Goal: Transaction & Acquisition: Purchase product/service

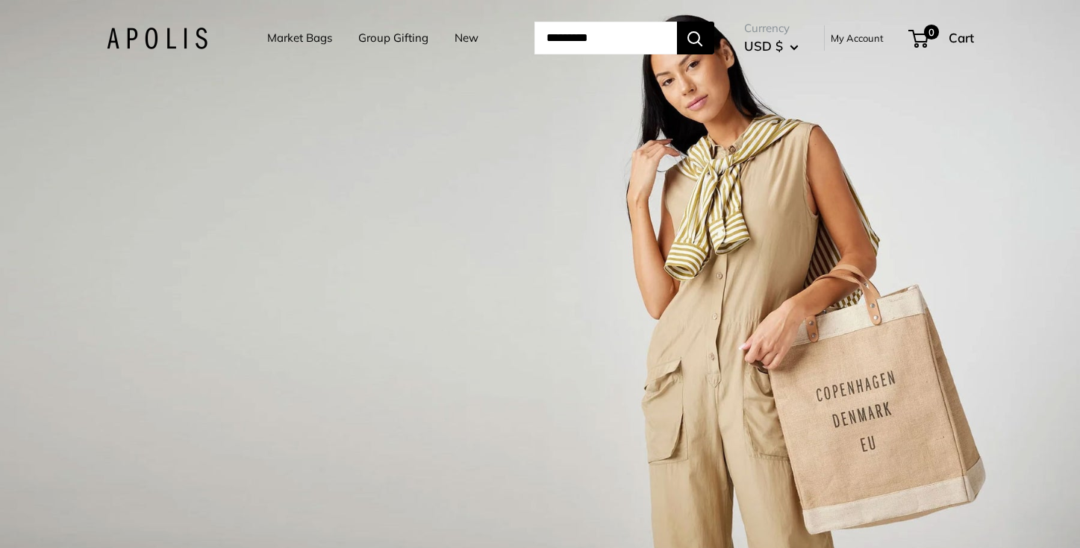
click at [316, 36] on link "Market Bags" at bounding box center [299, 38] width 65 height 21
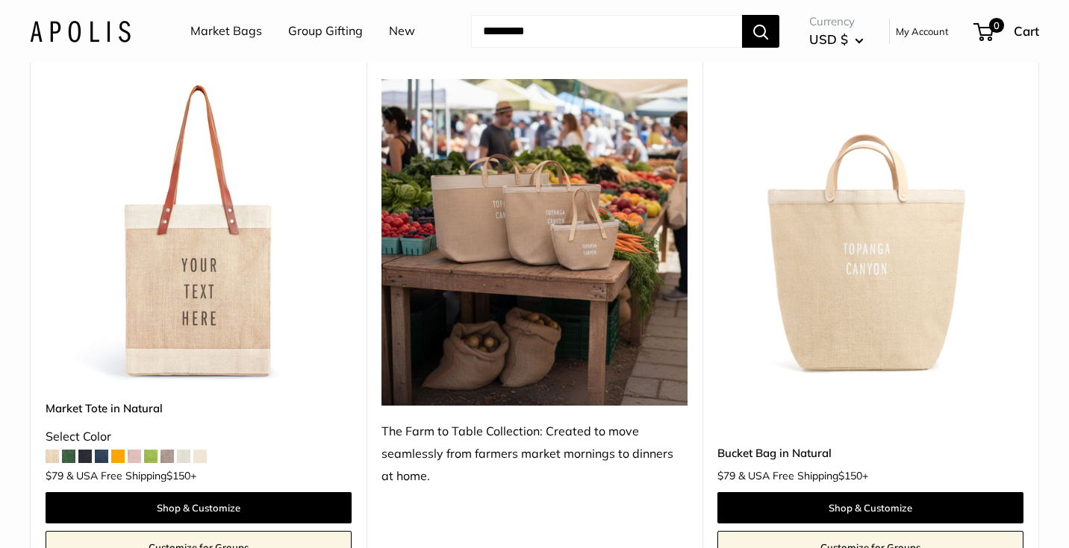
scroll to position [774, 0]
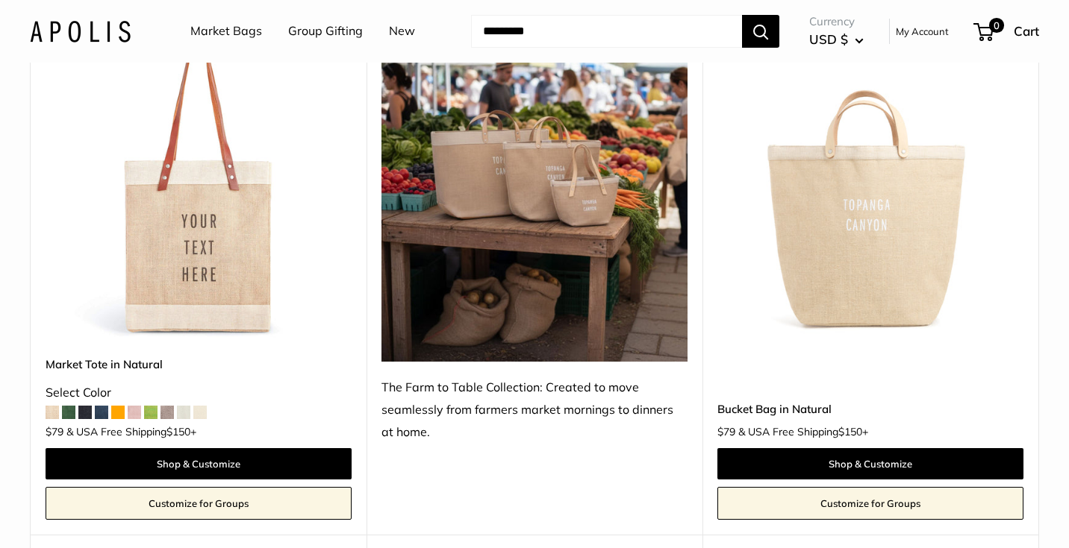
click at [111, 416] on span at bounding box center [117, 412] width 13 height 13
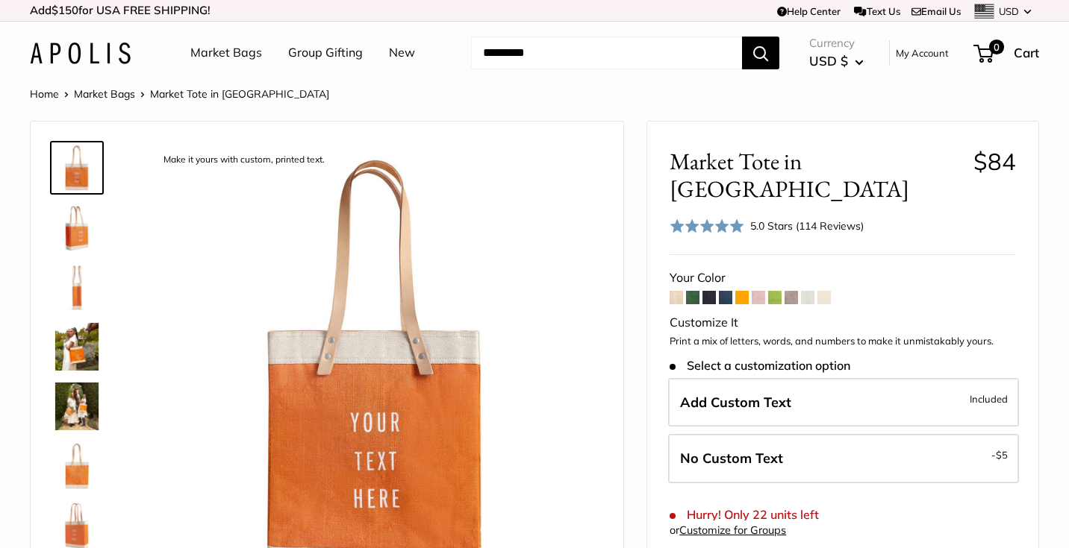
click at [244, 57] on link "Market Bags" at bounding box center [226, 53] width 72 height 22
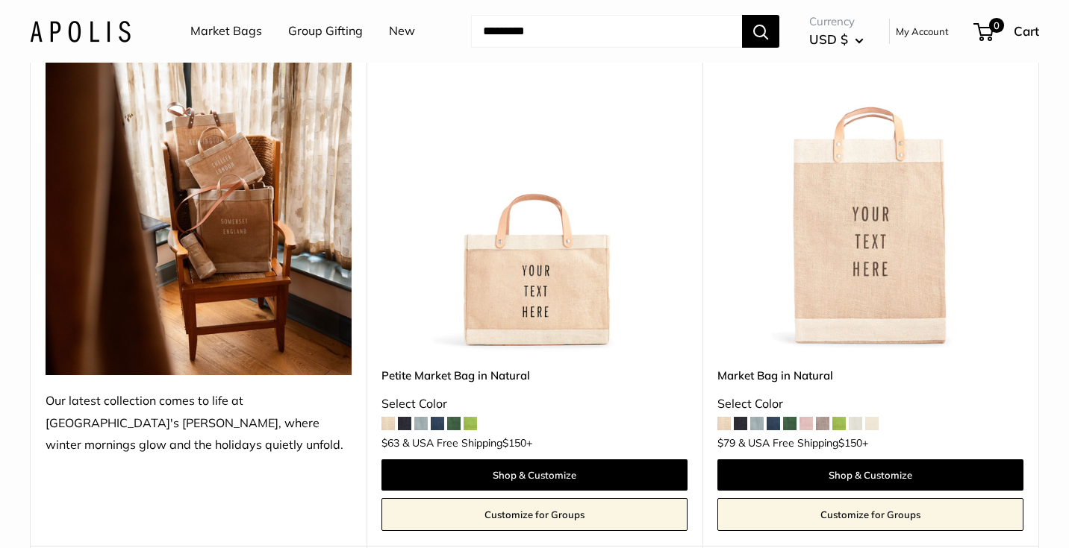
scroll to position [249, 0]
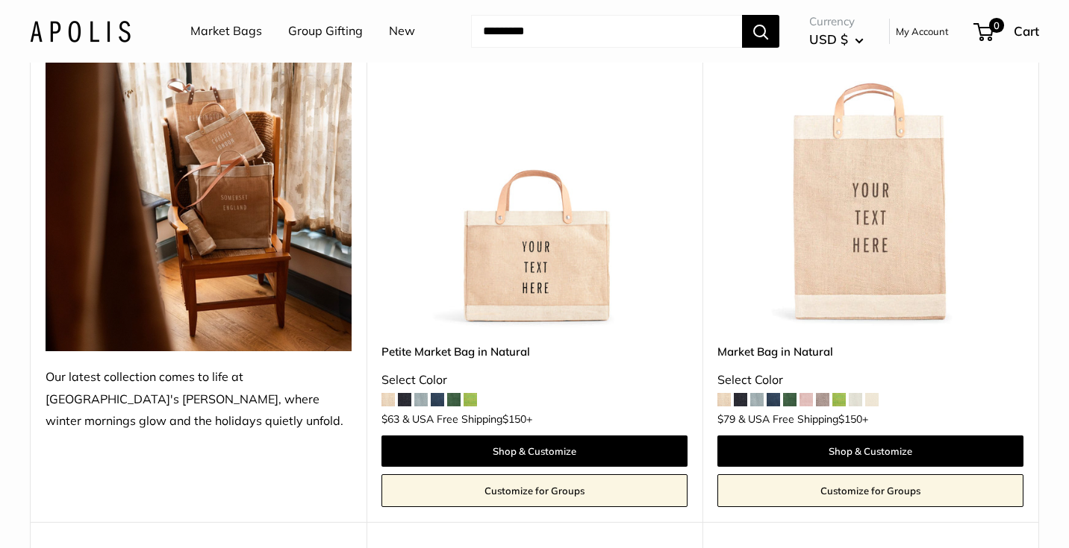
click at [739, 401] on span at bounding box center [740, 399] width 13 height 13
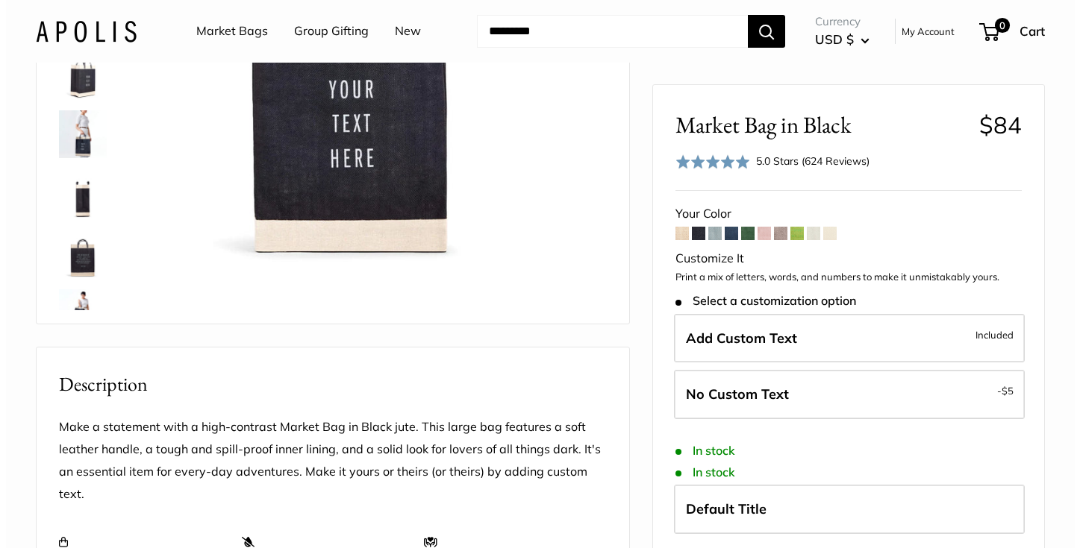
scroll to position [267, 0]
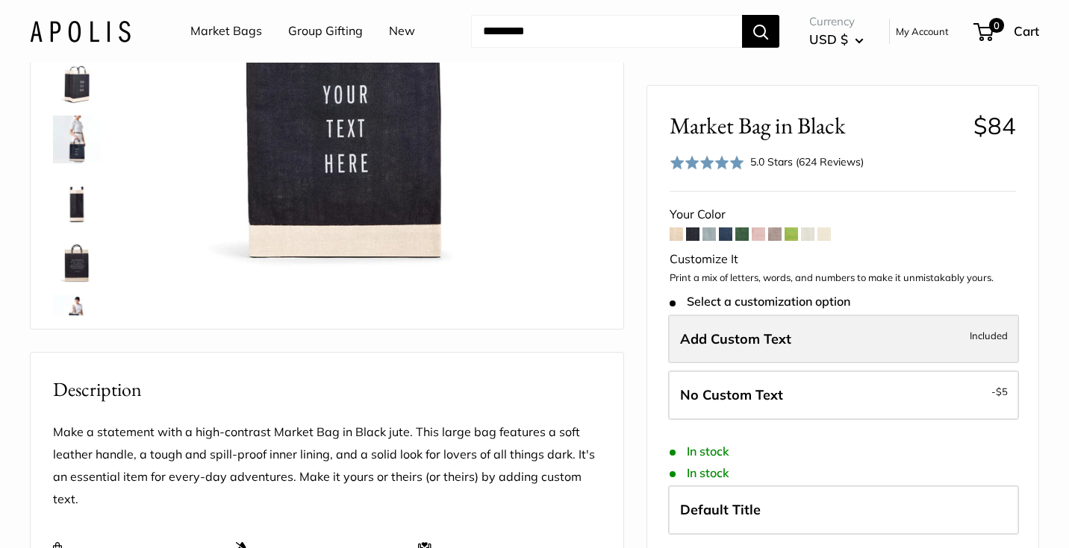
click at [895, 314] on label "Add Custom Text Included" at bounding box center [843, 338] width 351 height 49
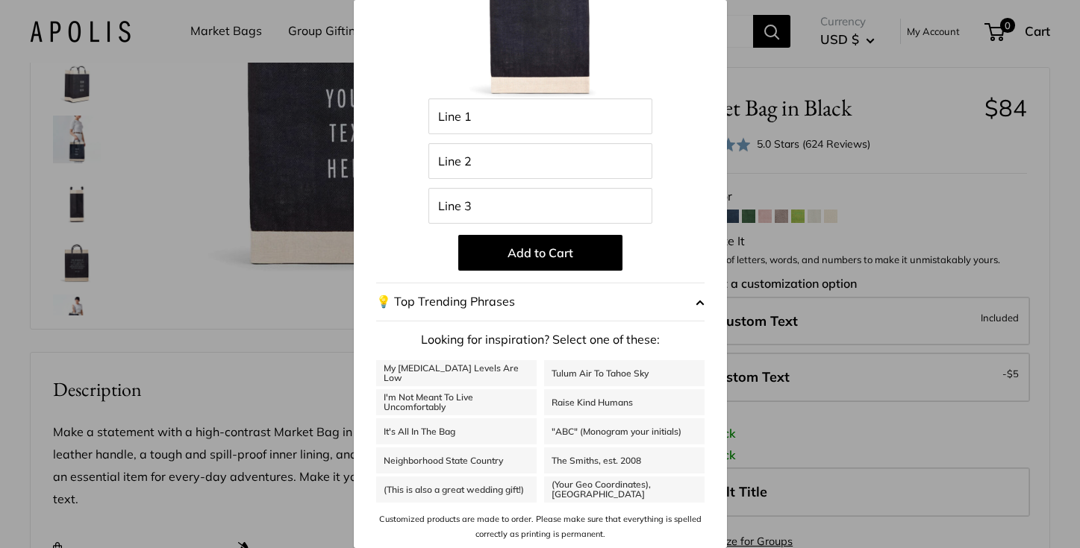
scroll to position [0, 0]
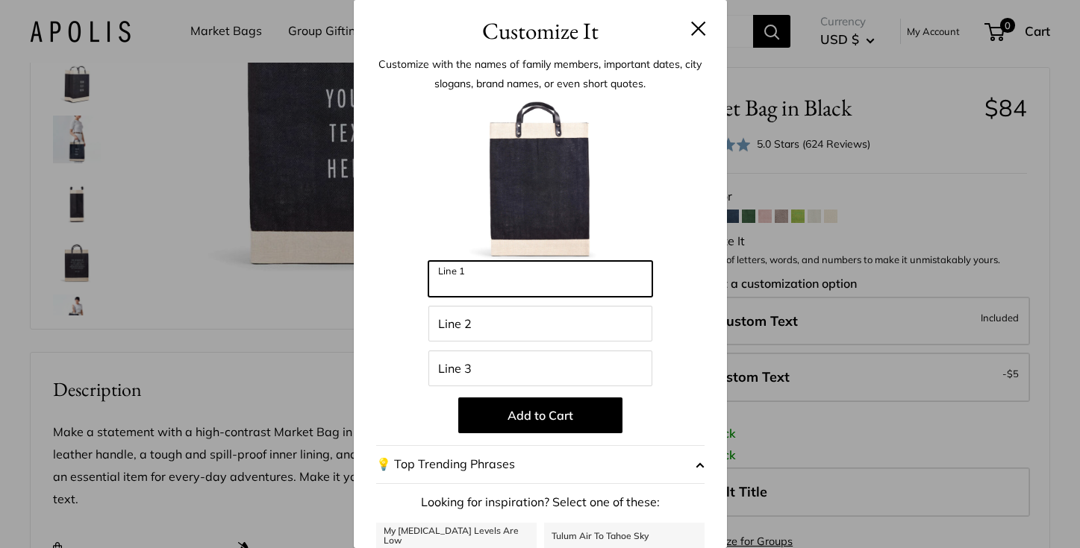
click at [516, 271] on input "Line 1" at bounding box center [540, 279] width 224 height 36
type input "********"
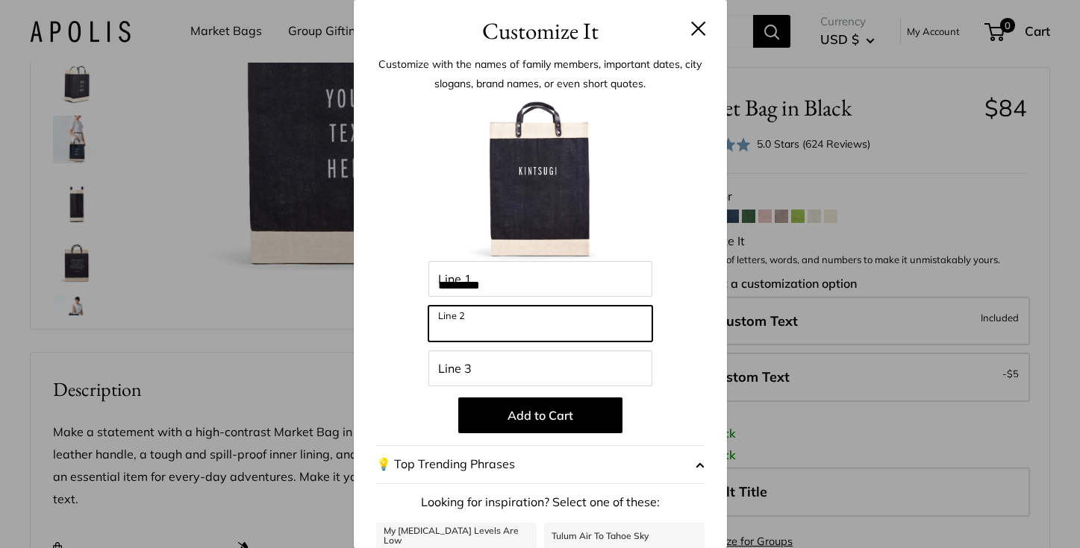
click at [491, 320] on input "Line 2" at bounding box center [540, 324] width 224 height 36
type input "*******"
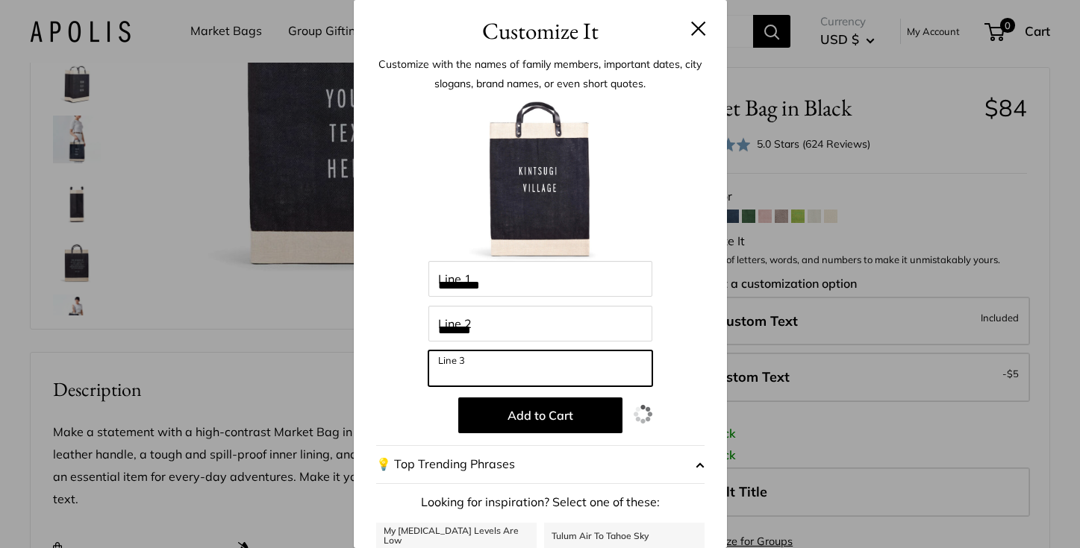
click at [484, 371] on input "Line 3" at bounding box center [540, 369] width 224 height 36
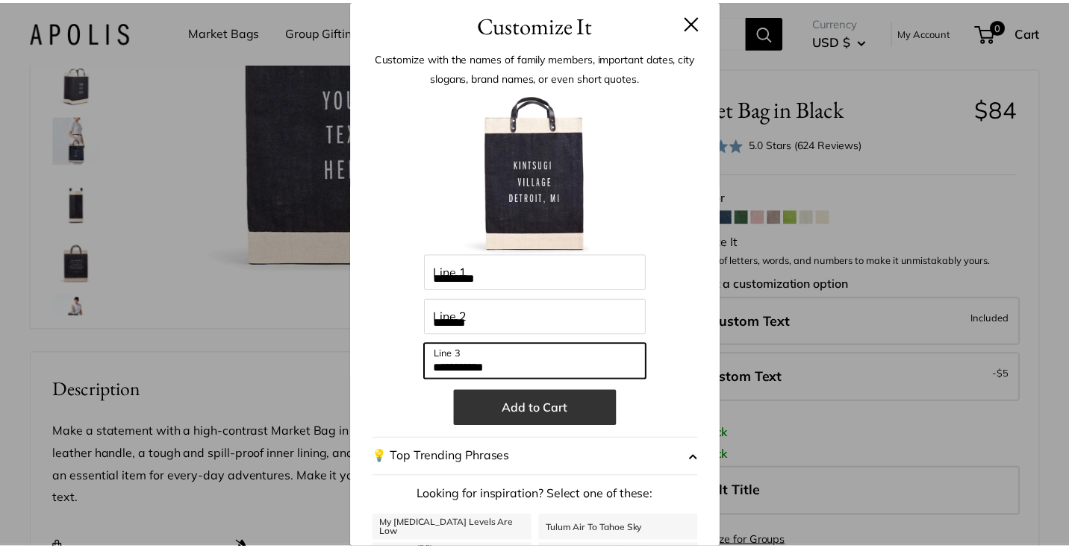
scroll to position [163, 0]
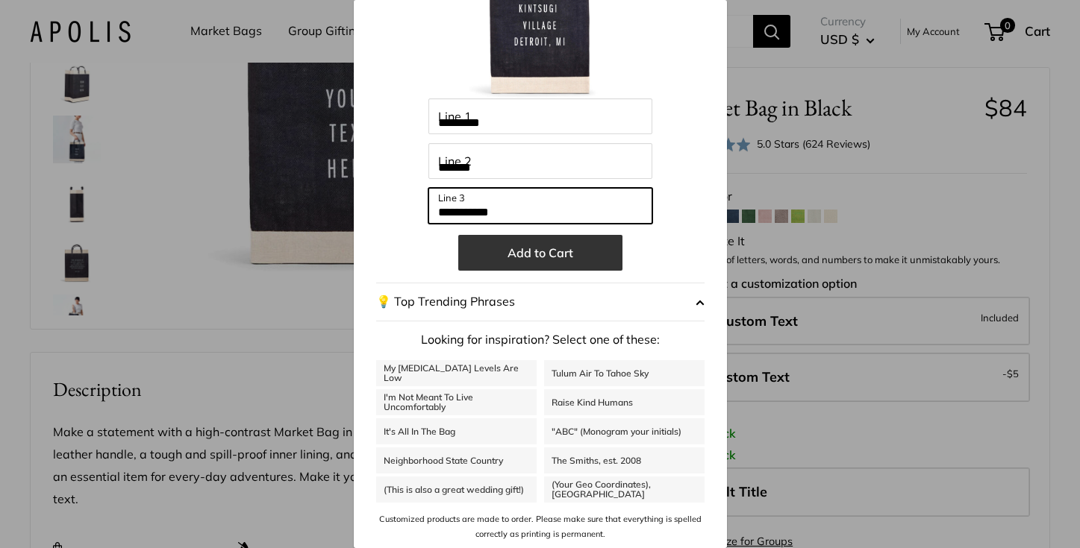
type input "**********"
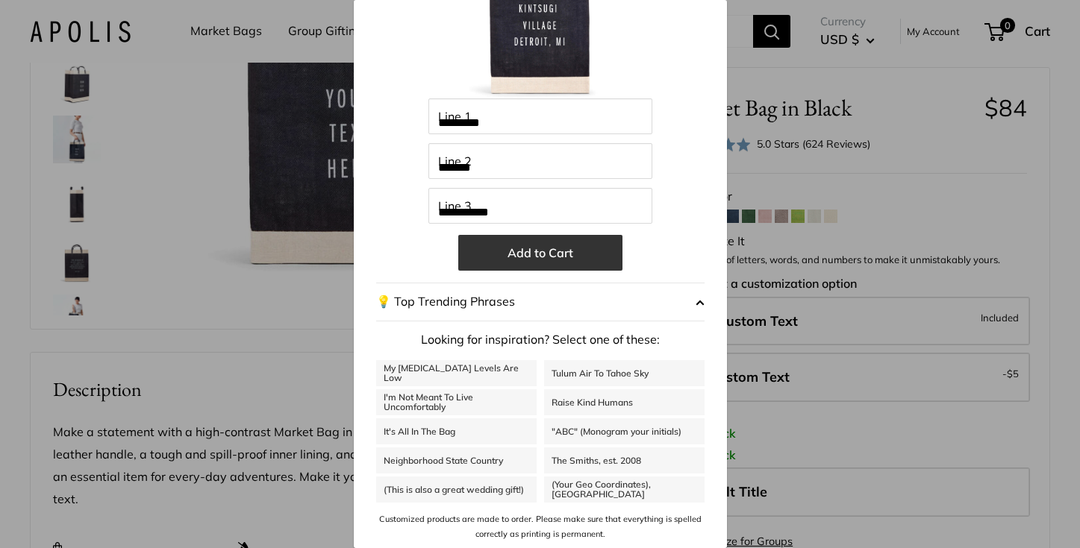
click at [549, 259] on button "Add to Cart" at bounding box center [540, 253] width 164 height 36
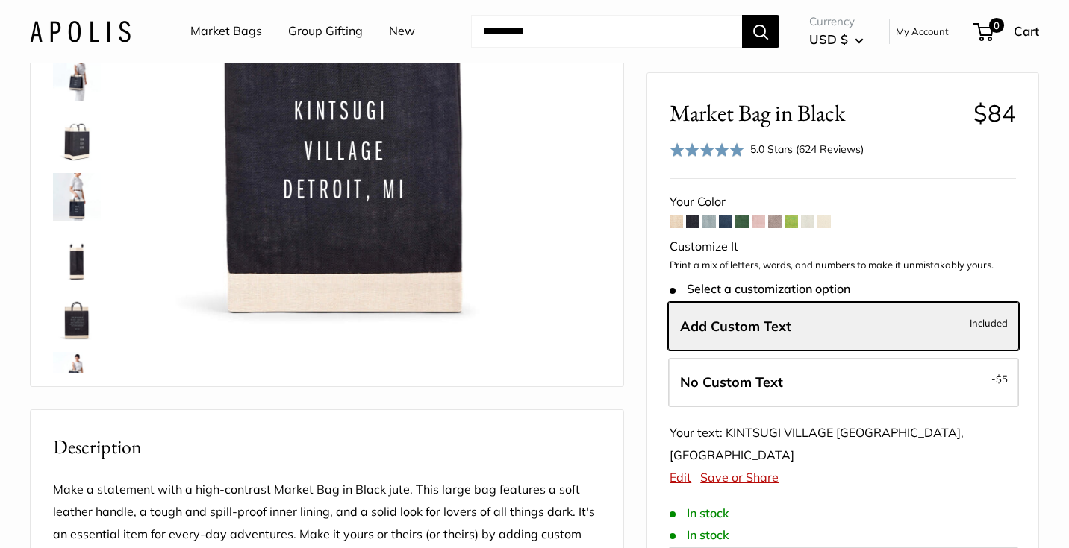
scroll to position [129, 0]
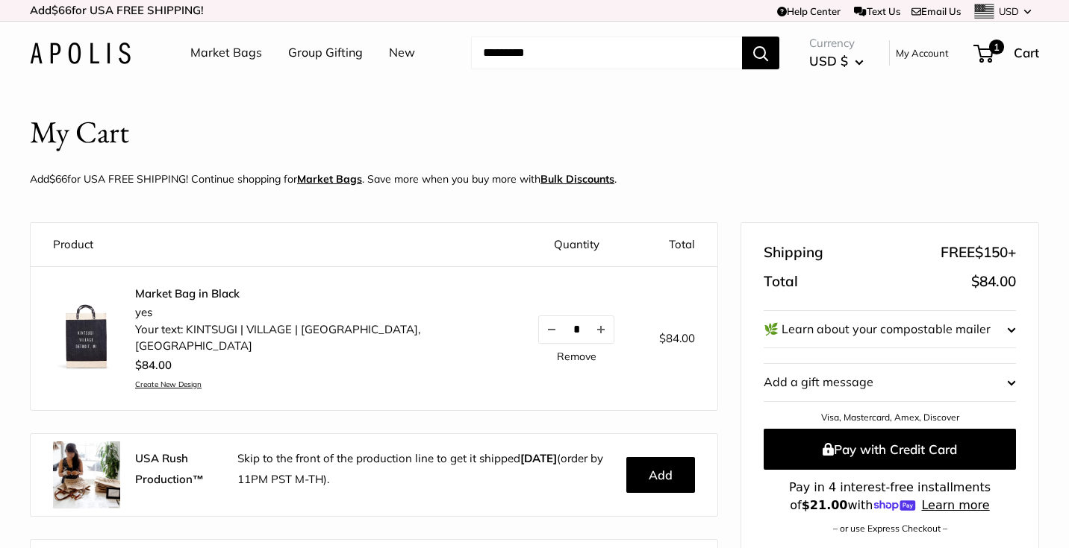
click at [222, 55] on link "Market Bags" at bounding box center [226, 53] width 72 height 22
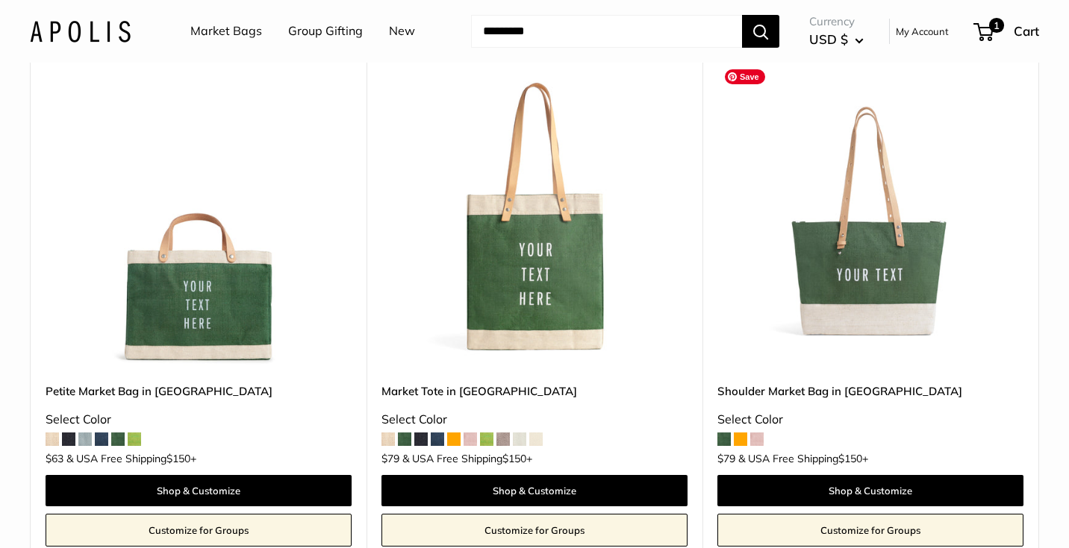
scroll to position [3918, 0]
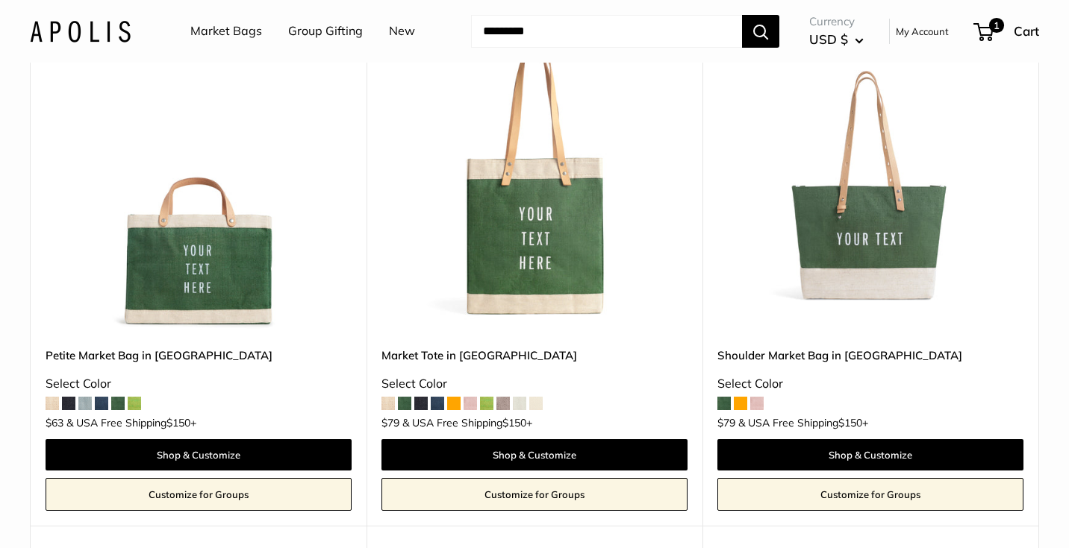
click at [188, 497] on link "Customize for Groups" at bounding box center [199, 494] width 306 height 33
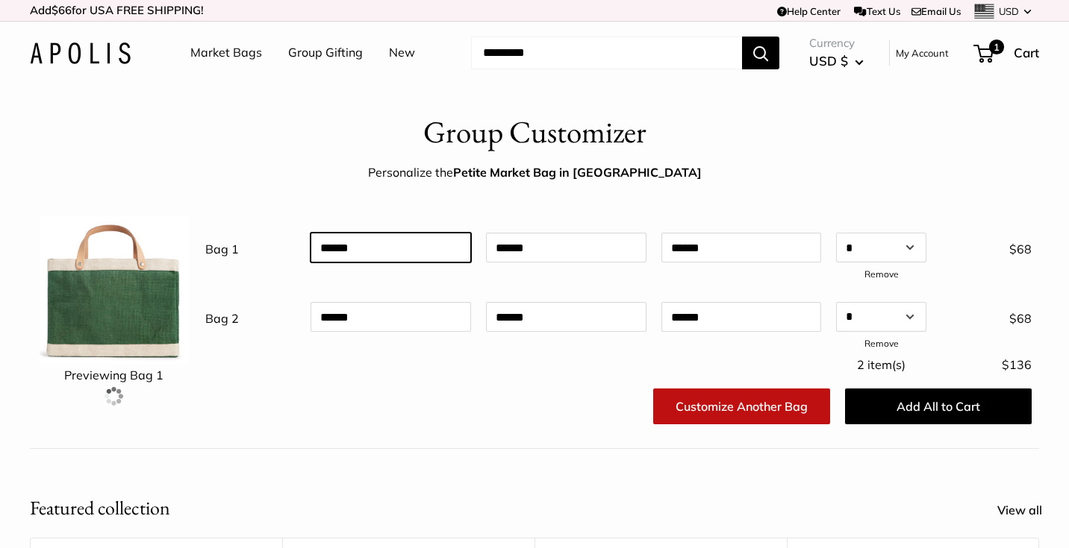
click at [357, 249] on input "text" at bounding box center [390, 248] width 160 height 30
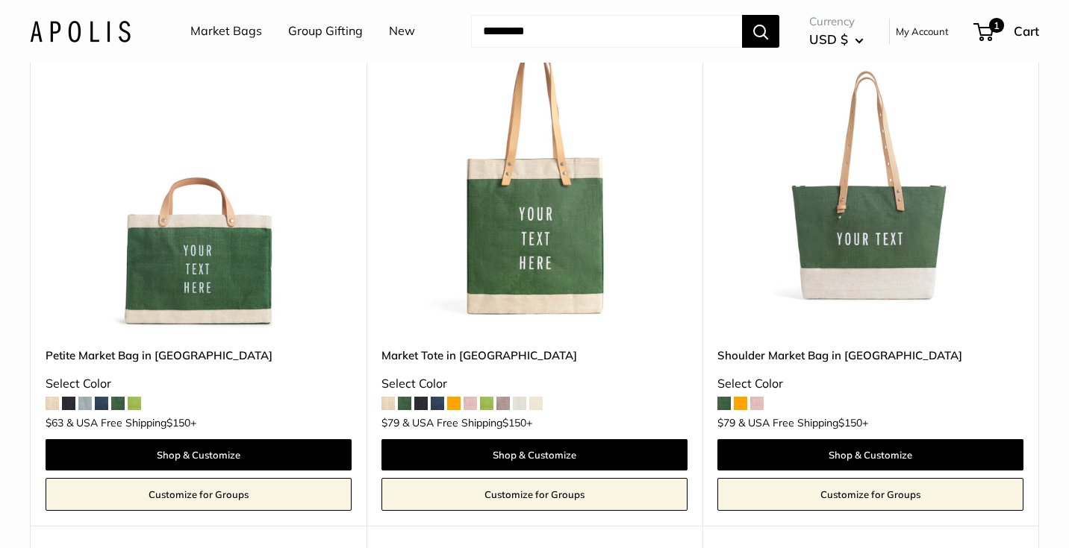
click at [133, 406] on span at bounding box center [134, 403] width 13 height 13
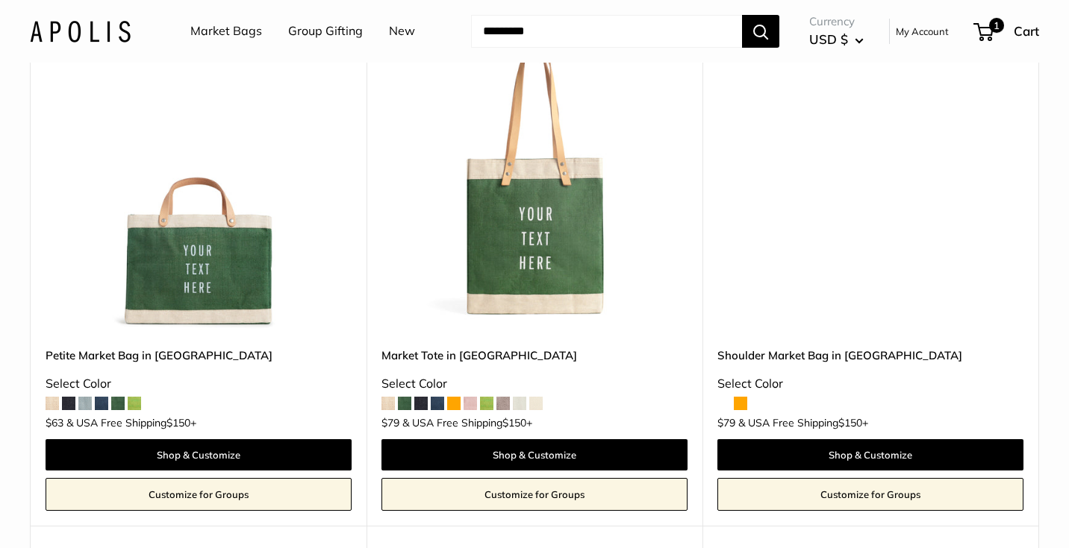
scroll to position [3918, 0]
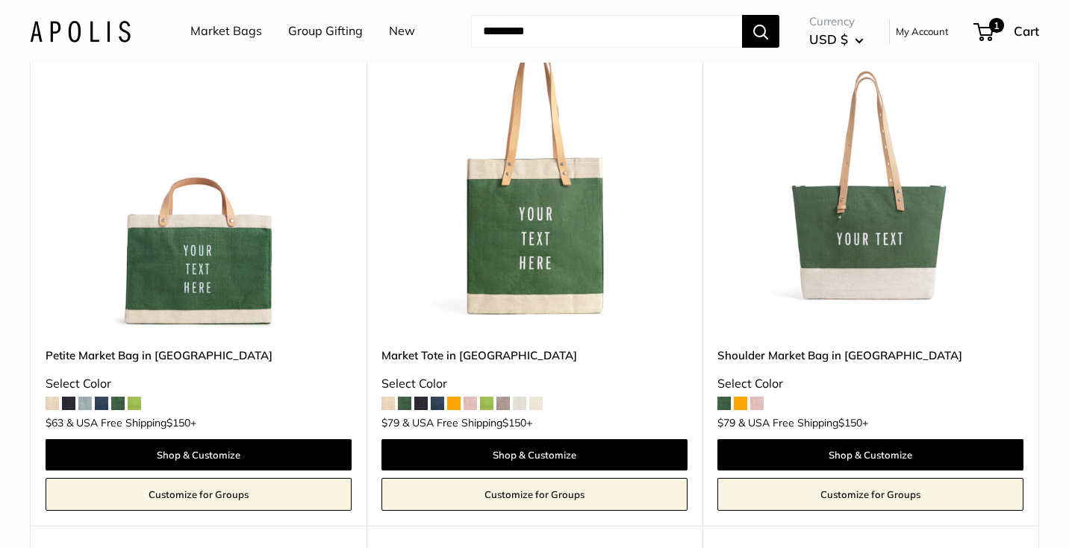
click at [103, 406] on span at bounding box center [101, 403] width 13 height 13
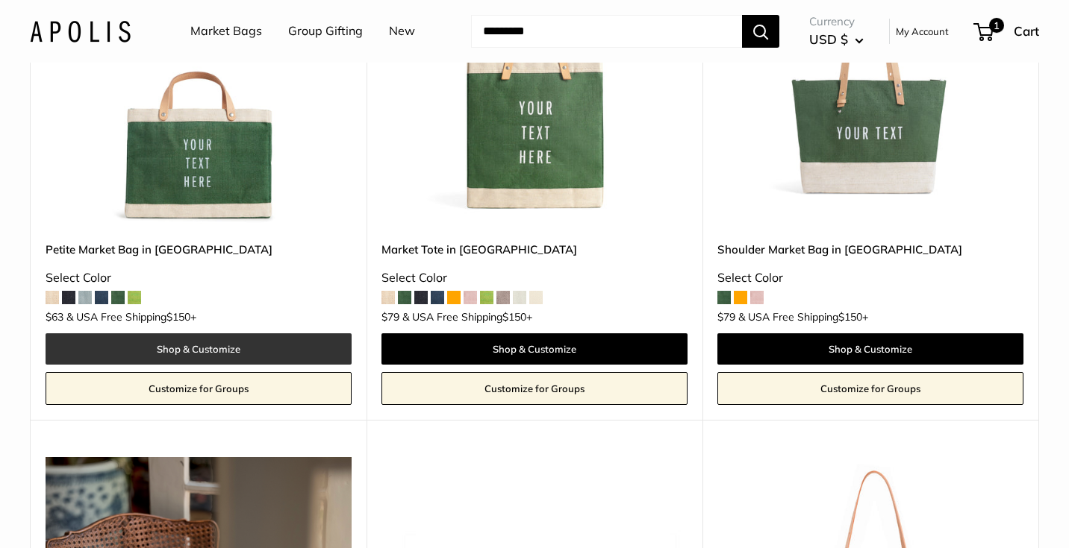
click at [163, 347] on link "Shop & Customize" at bounding box center [199, 349] width 306 height 31
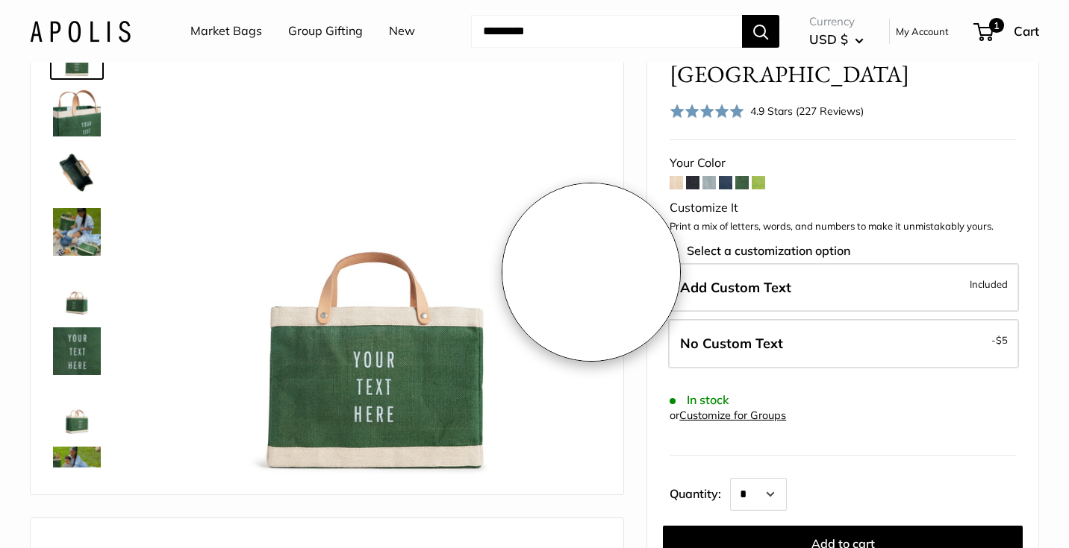
scroll to position [116, 0]
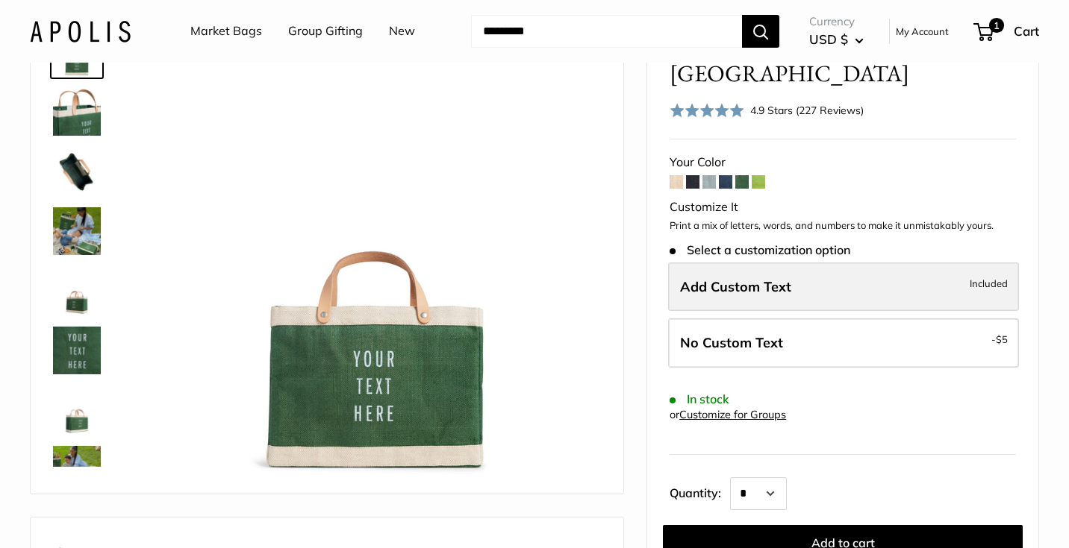
click at [723, 278] on span "Add Custom Text" at bounding box center [735, 286] width 111 height 17
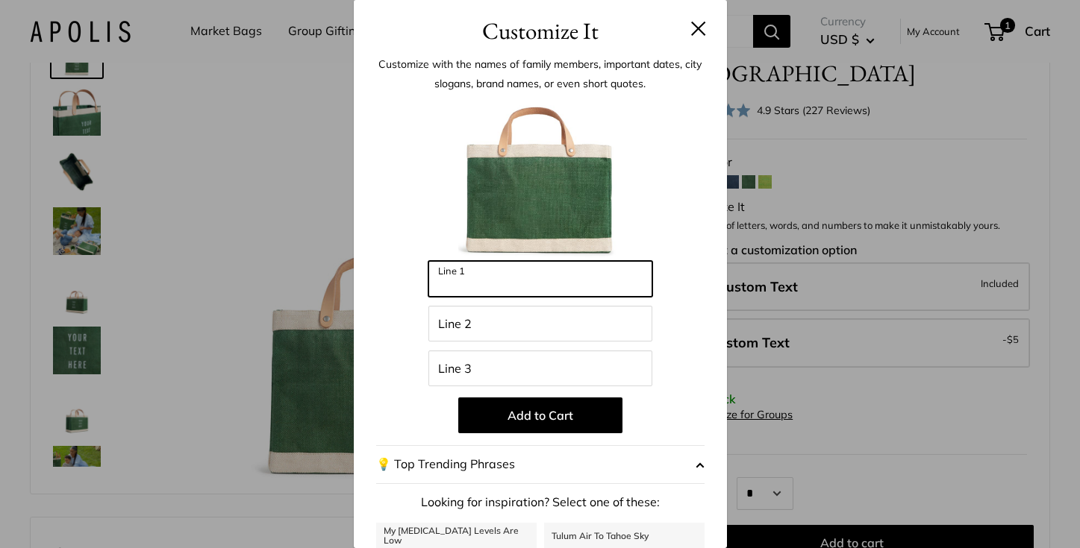
click at [502, 281] on input "Line 1" at bounding box center [540, 279] width 224 height 36
type input "********"
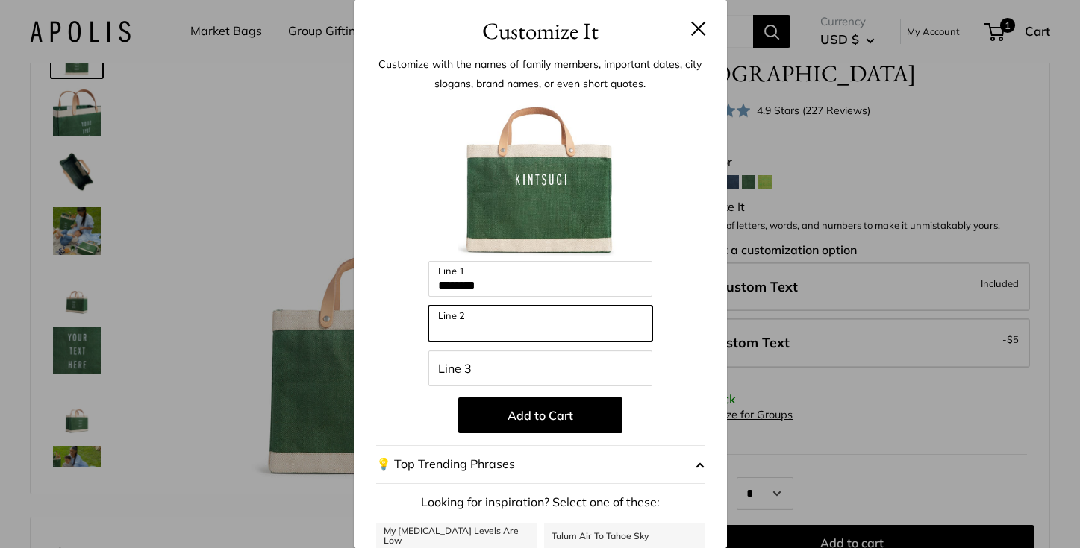
click at [481, 327] on input "Line 2" at bounding box center [540, 324] width 224 height 36
type input "*******"
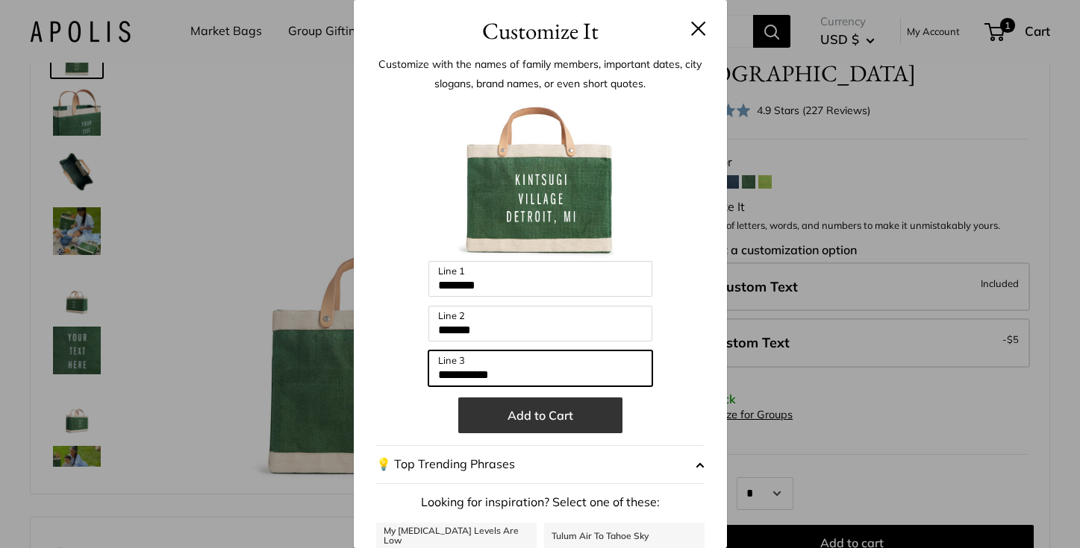
type input "**********"
click at [538, 414] on button "Add to Cart" at bounding box center [540, 416] width 164 height 36
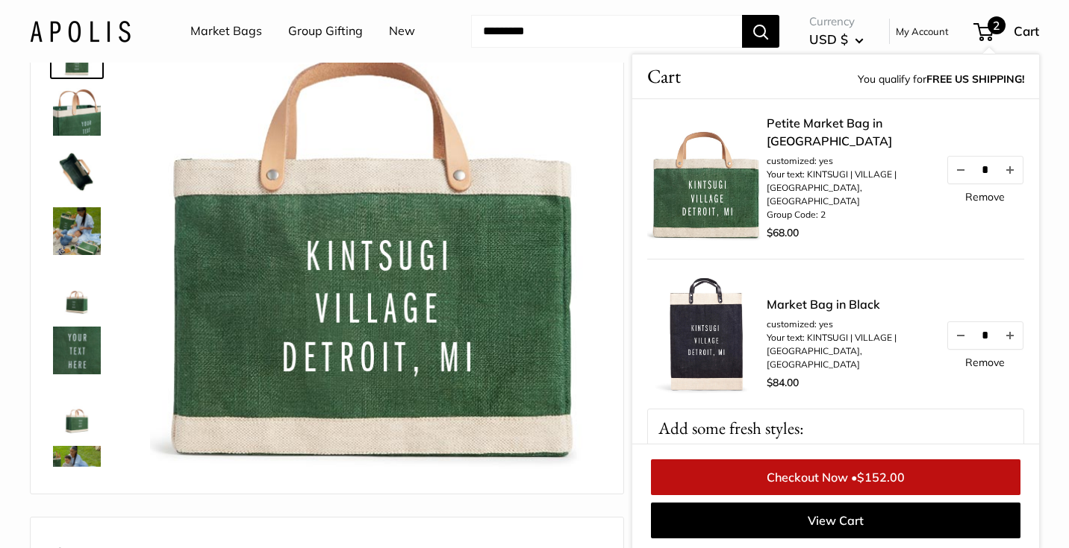
click at [978, 362] on link "Remove" at bounding box center [985, 362] width 40 height 10
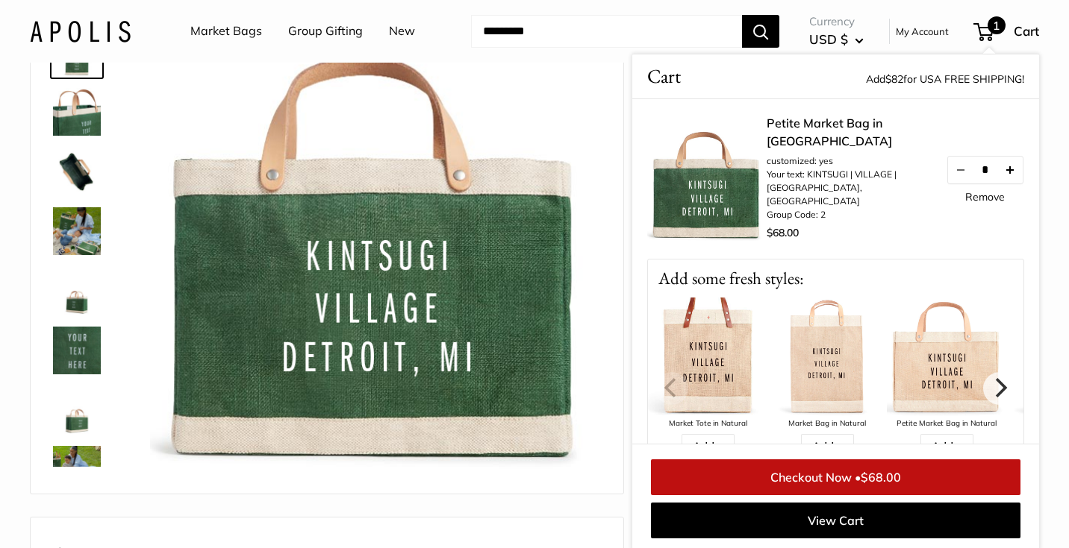
click at [997, 169] on button "Increase quantity by 1" at bounding box center [1009, 170] width 25 height 27
click at [948, 165] on button "Decrease quantity by 1" at bounding box center [960, 170] width 25 height 27
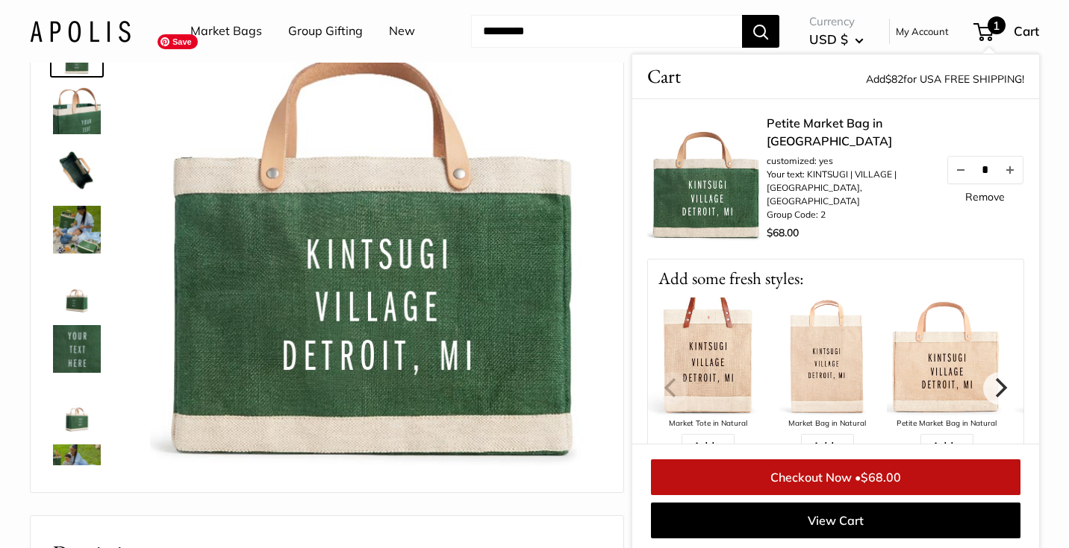
click at [554, 100] on img at bounding box center [375, 252] width 451 height 451
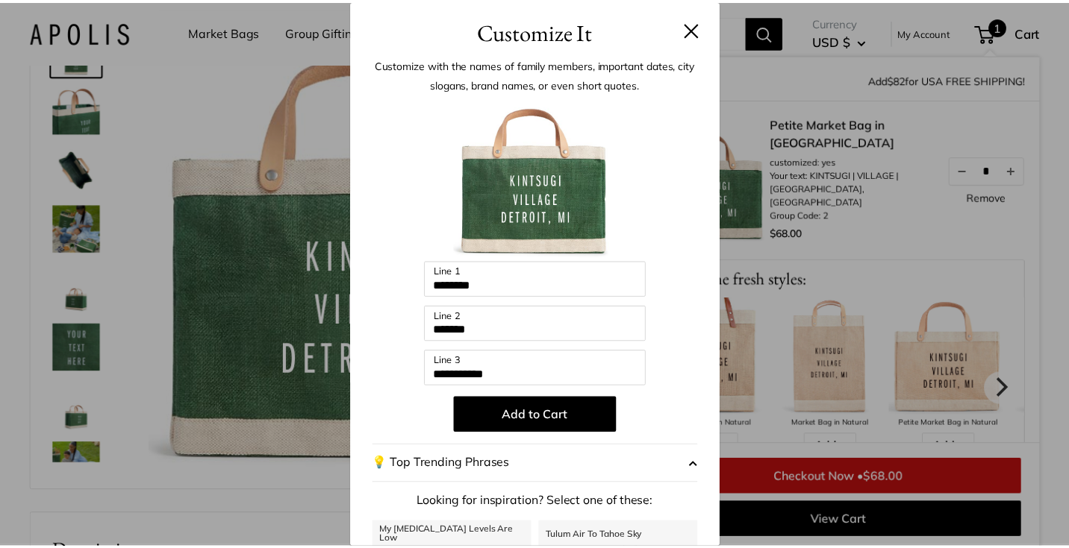
scroll to position [151, 0]
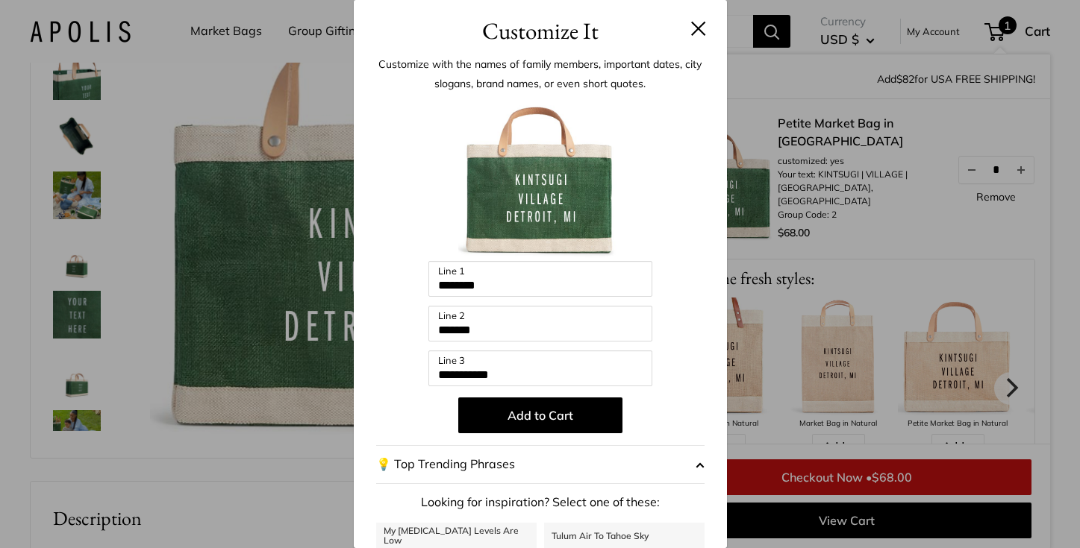
click at [690, 21] on header "Customize It" at bounding box center [540, 24] width 373 height 49
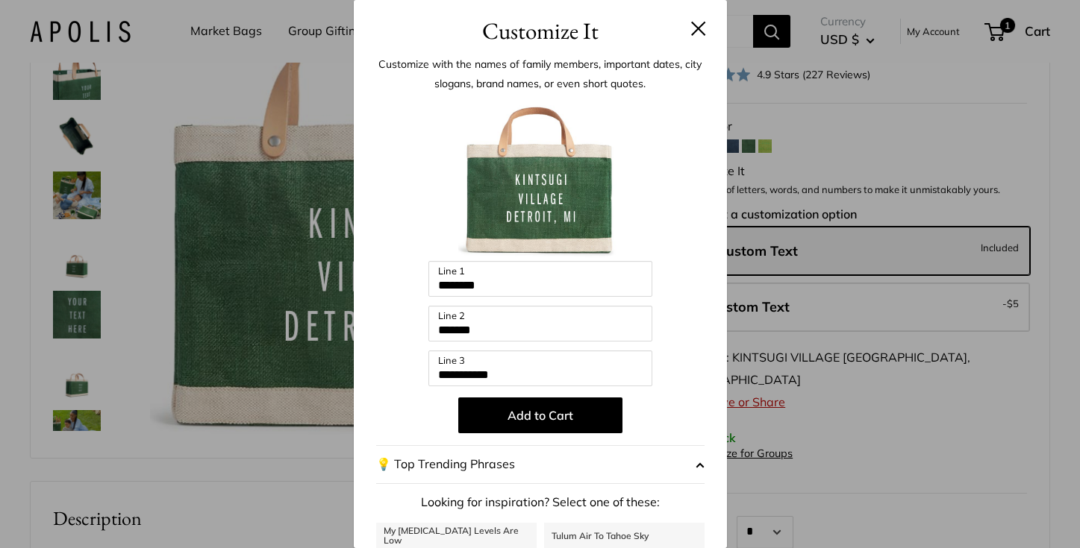
click at [260, 490] on div "**********" at bounding box center [540, 274] width 1080 height 548
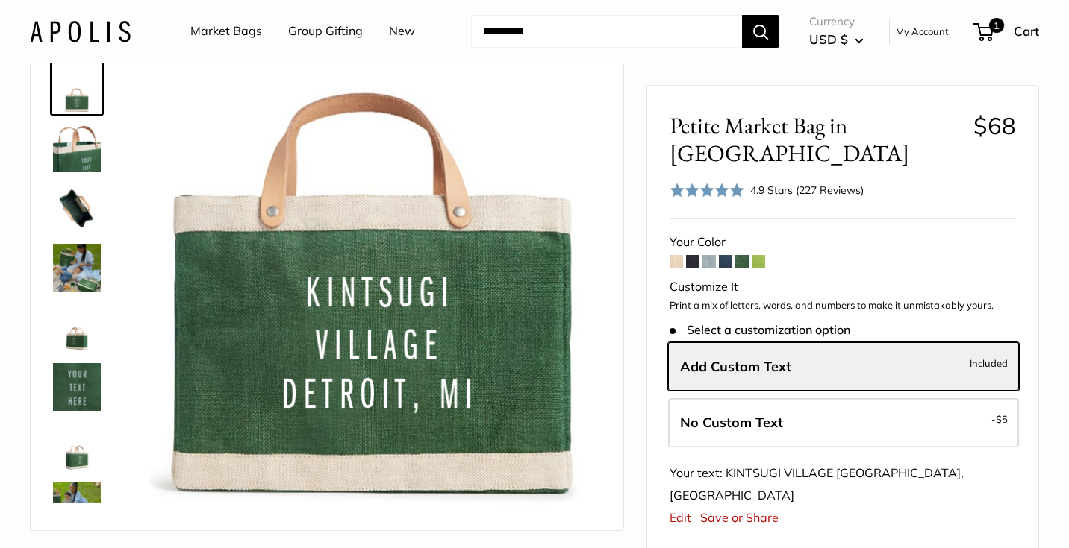
scroll to position [0, 0]
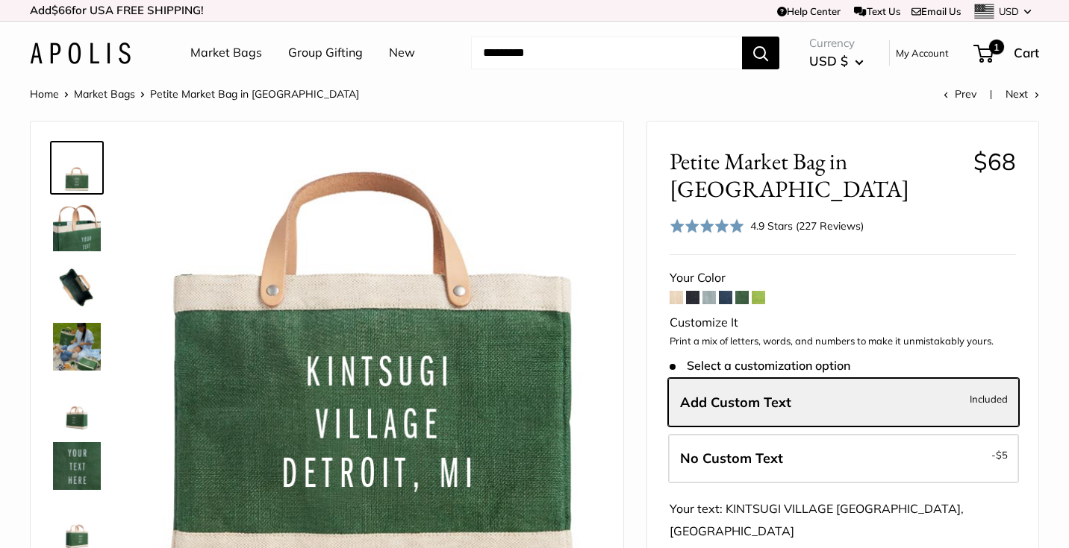
click at [236, 51] on link "Market Bags" at bounding box center [226, 53] width 72 height 22
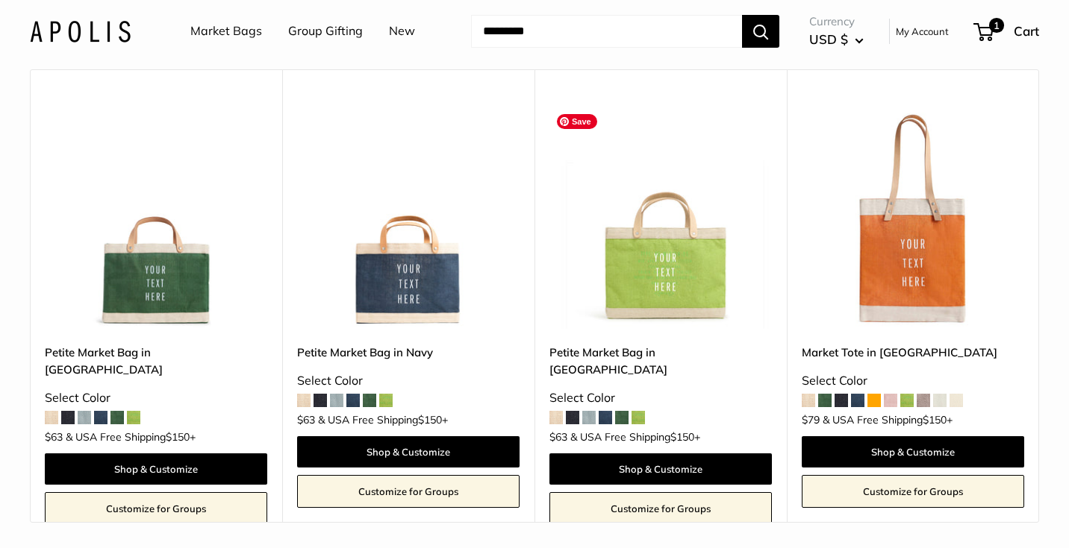
scroll to position [8826, 0]
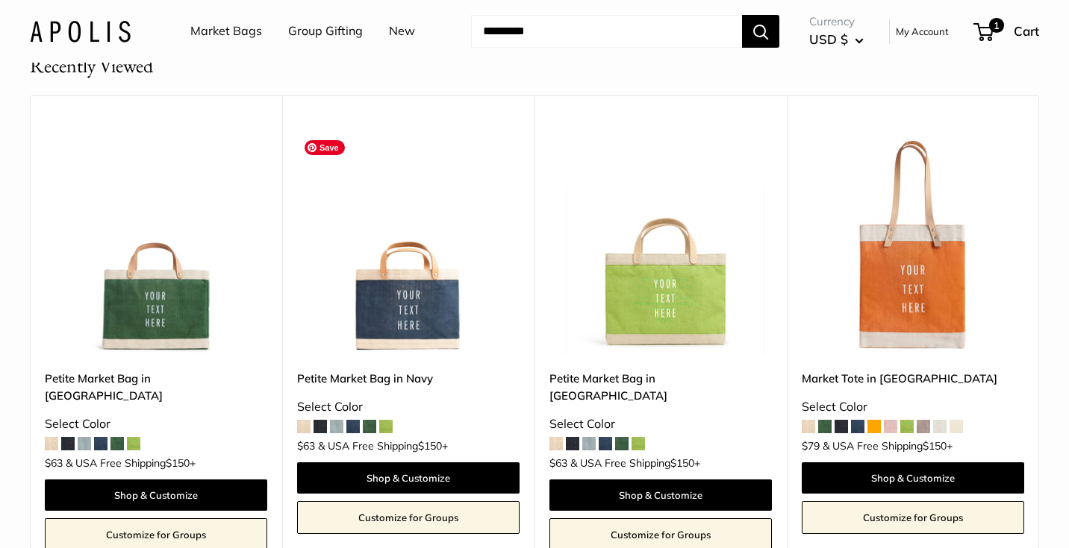
click at [0, 0] on img at bounding box center [0, 0] width 0 height 0
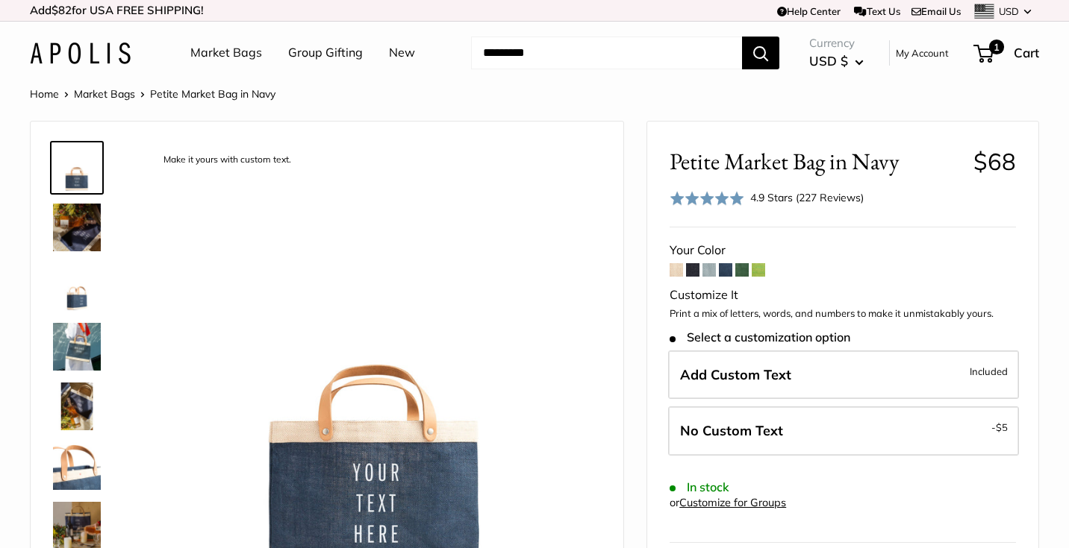
click at [710, 270] on span at bounding box center [708, 269] width 13 height 13
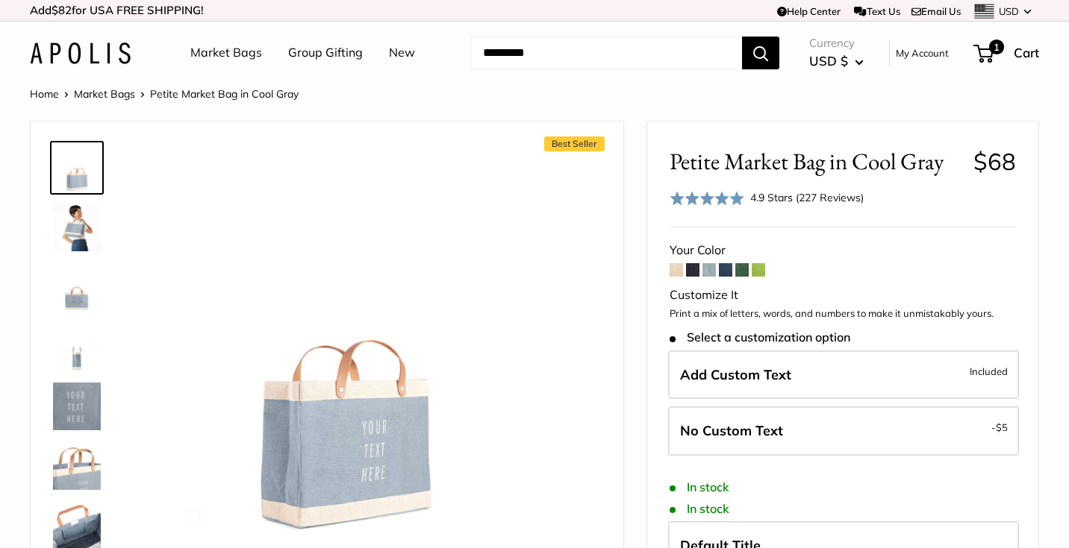
click at [680, 274] on span at bounding box center [675, 269] width 13 height 13
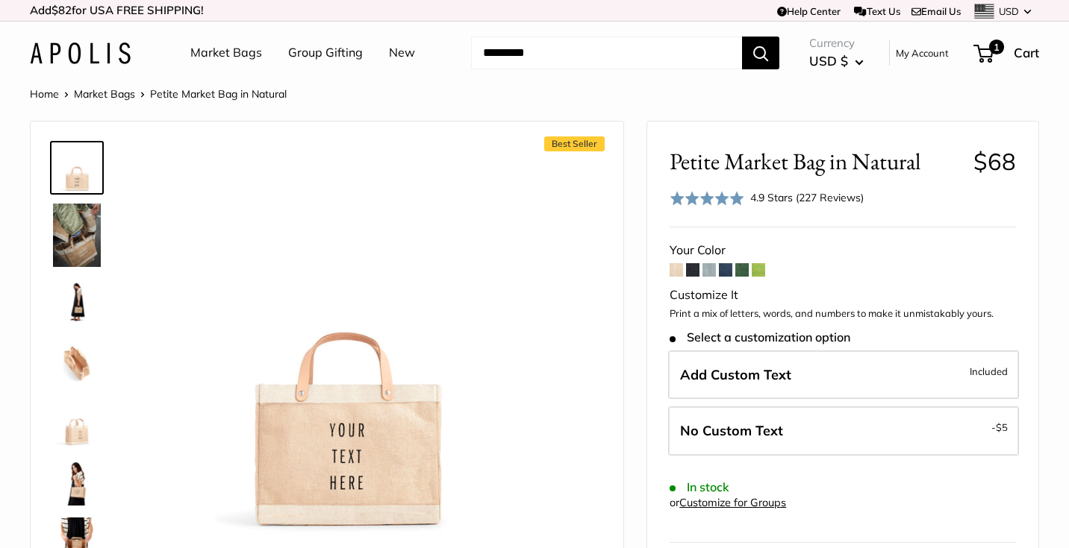
click at [731, 272] on span at bounding box center [725, 269] width 13 height 13
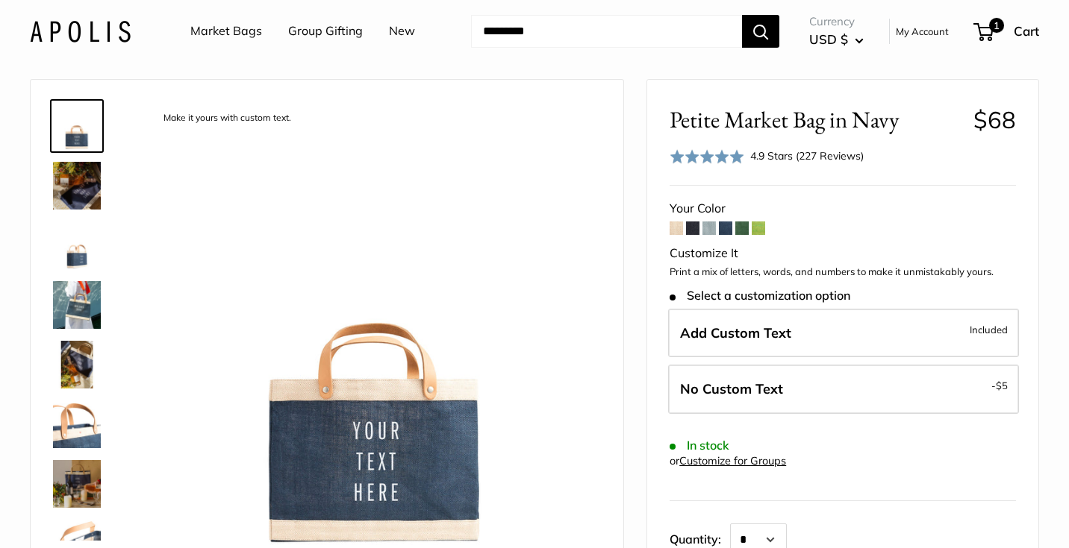
scroll to position [53, 0]
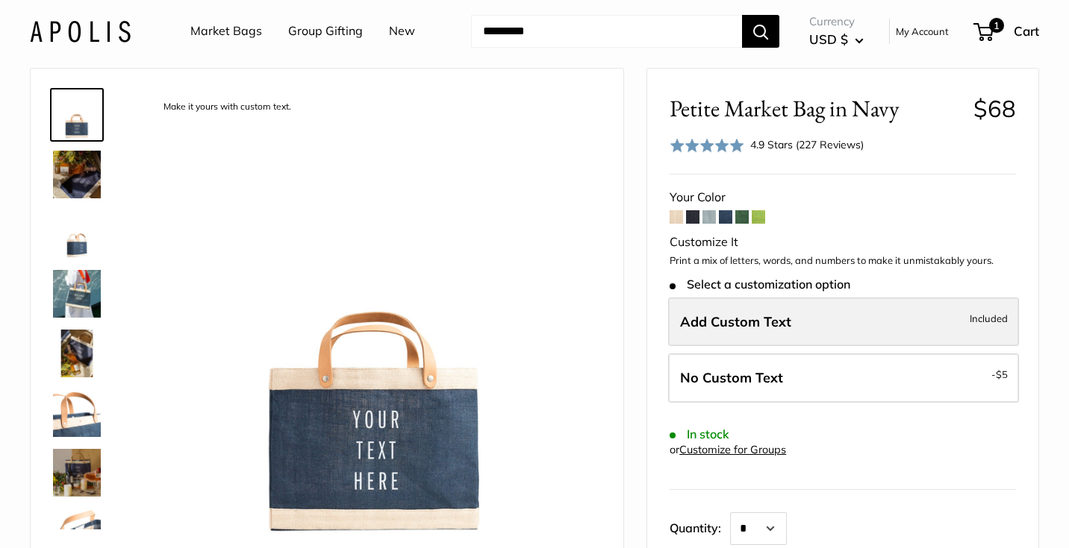
click at [754, 325] on span "Add Custom Text" at bounding box center [735, 321] width 111 height 17
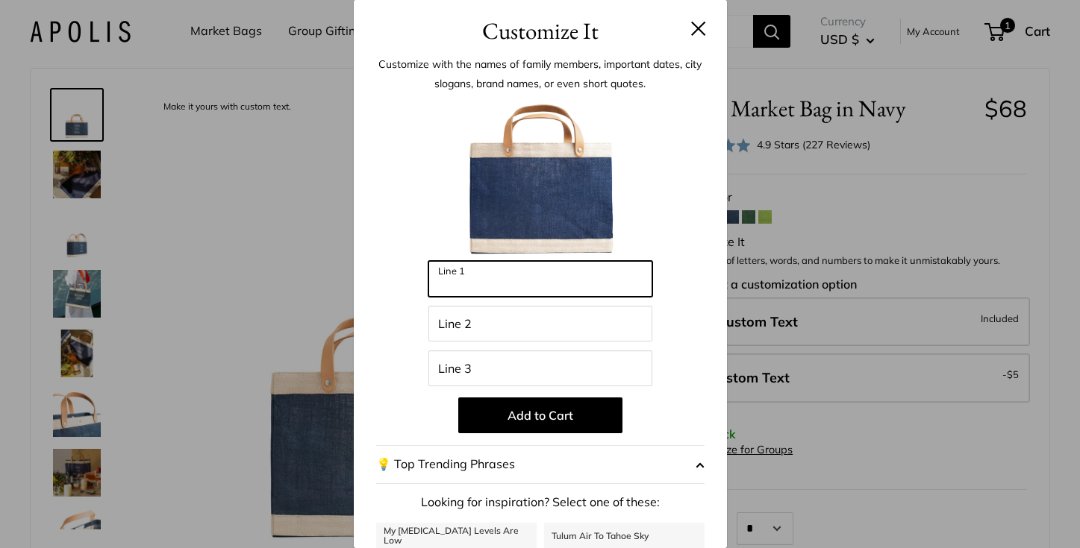
click at [466, 279] on input "Line 1" at bounding box center [540, 279] width 224 height 36
type input "********"
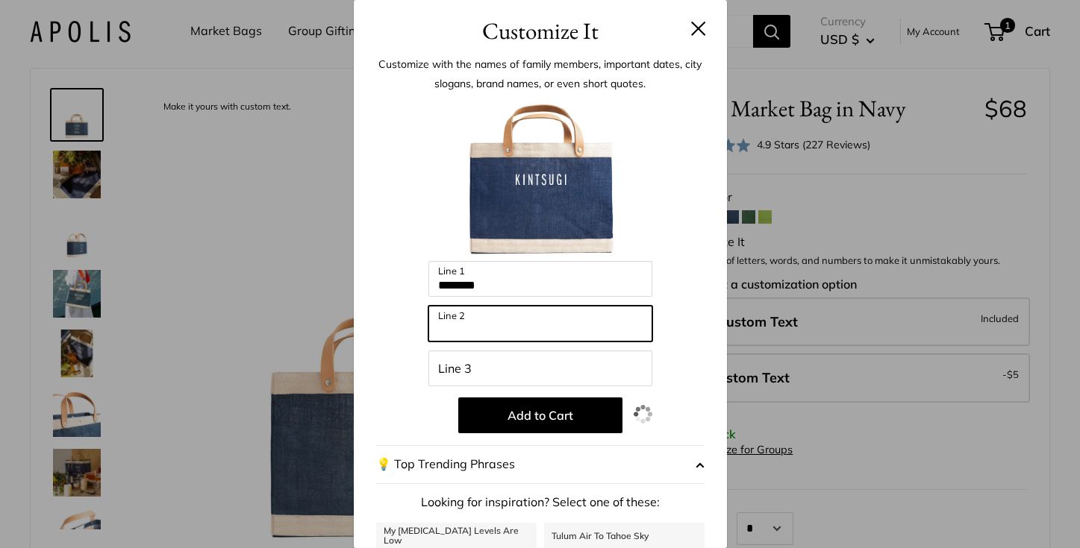
click at [448, 322] on input "Line 2" at bounding box center [540, 324] width 224 height 36
type input "*******"
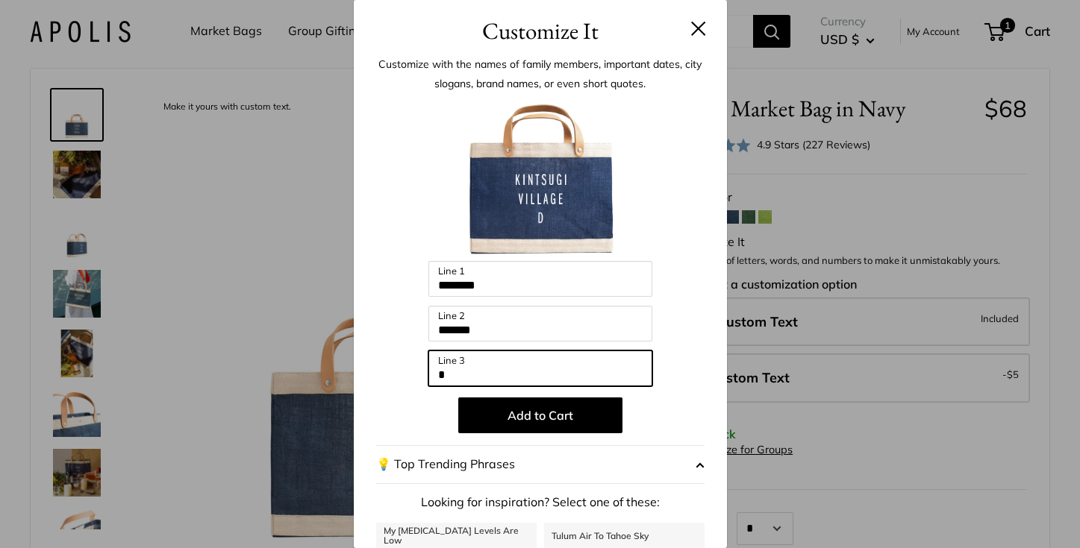
type input "**********"
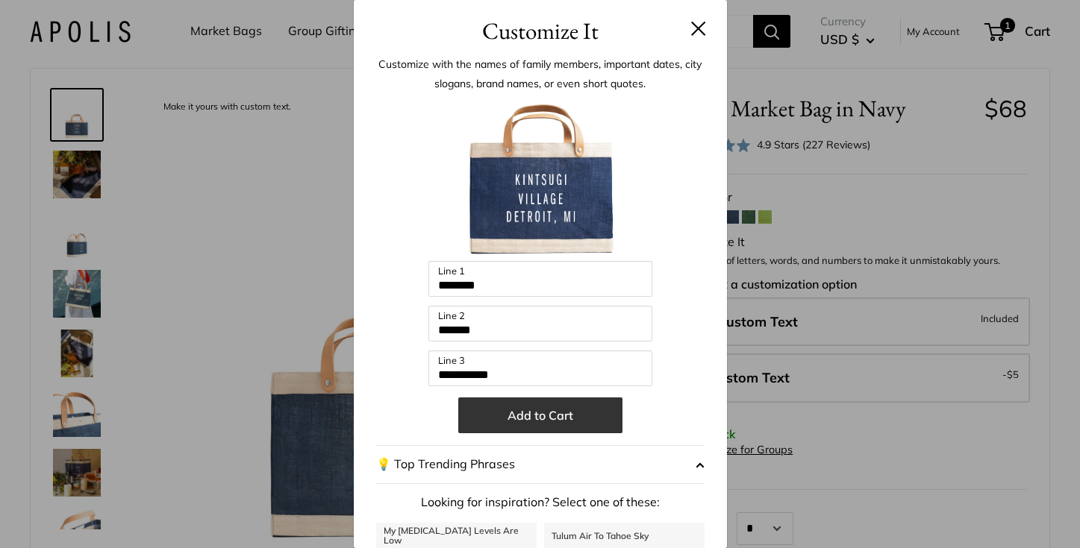
click at [541, 419] on button "Add to Cart" at bounding box center [540, 416] width 164 height 36
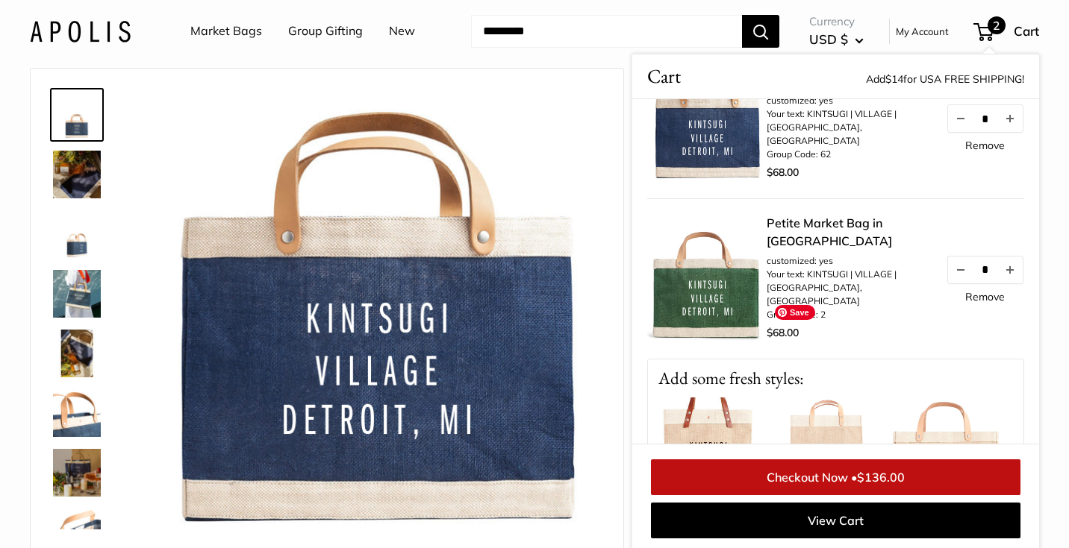
scroll to position [0, 0]
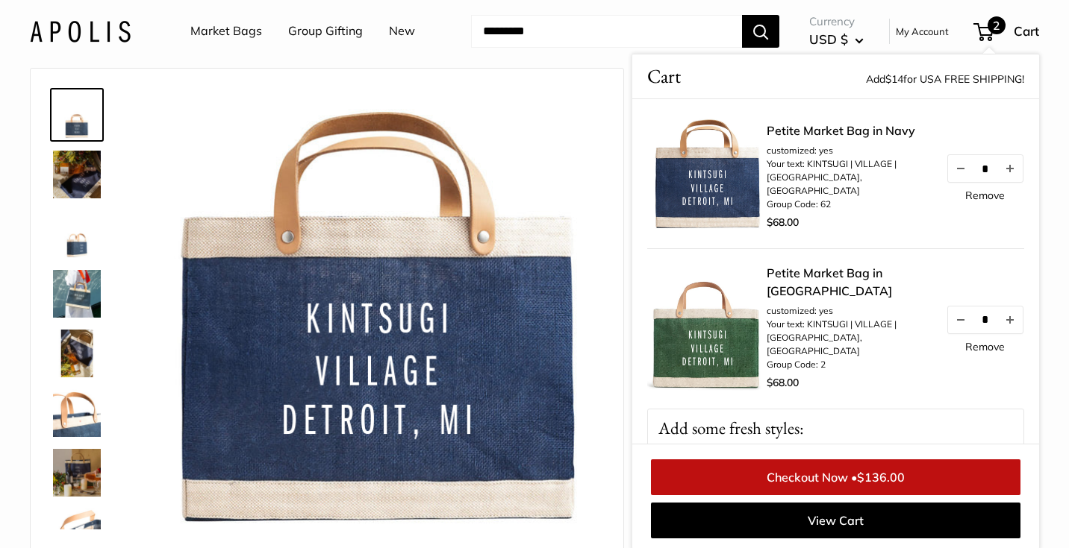
click at [842, 478] on link "Checkout Now • $136.00" at bounding box center [835, 478] width 369 height 36
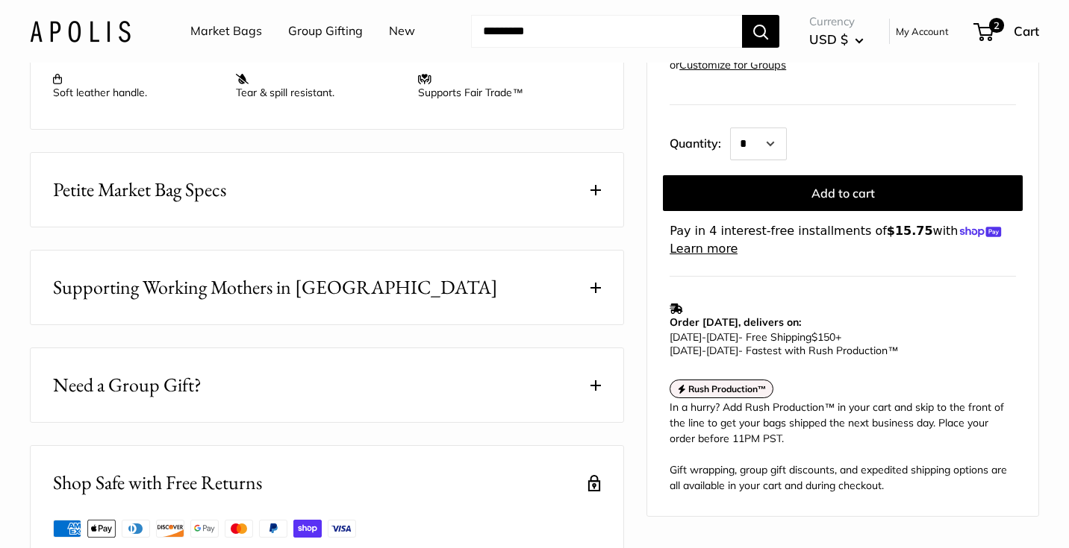
scroll to position [722, 0]
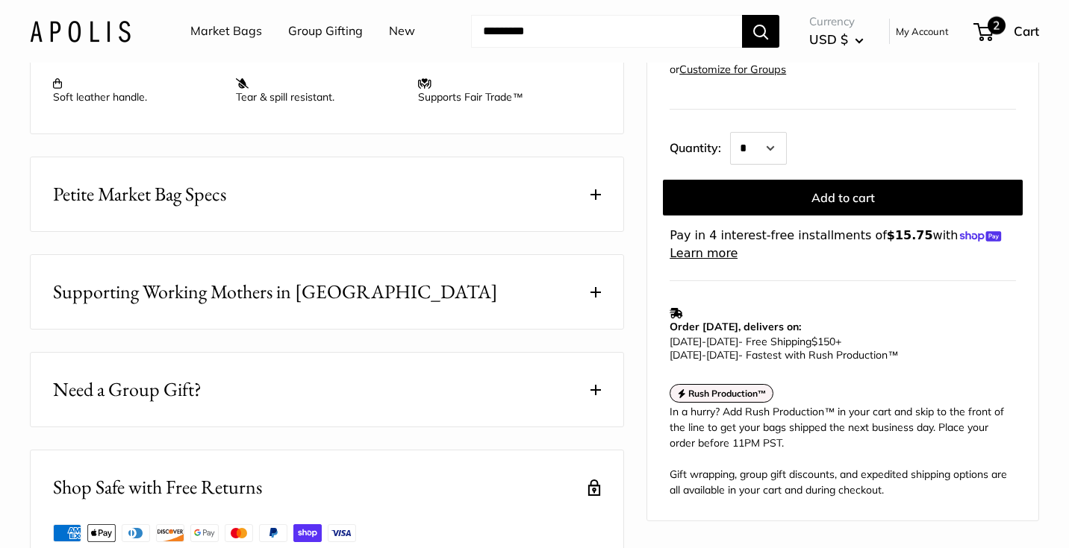
click at [1007, 38] on div "2 Cart" at bounding box center [1007, 31] width 64 height 24
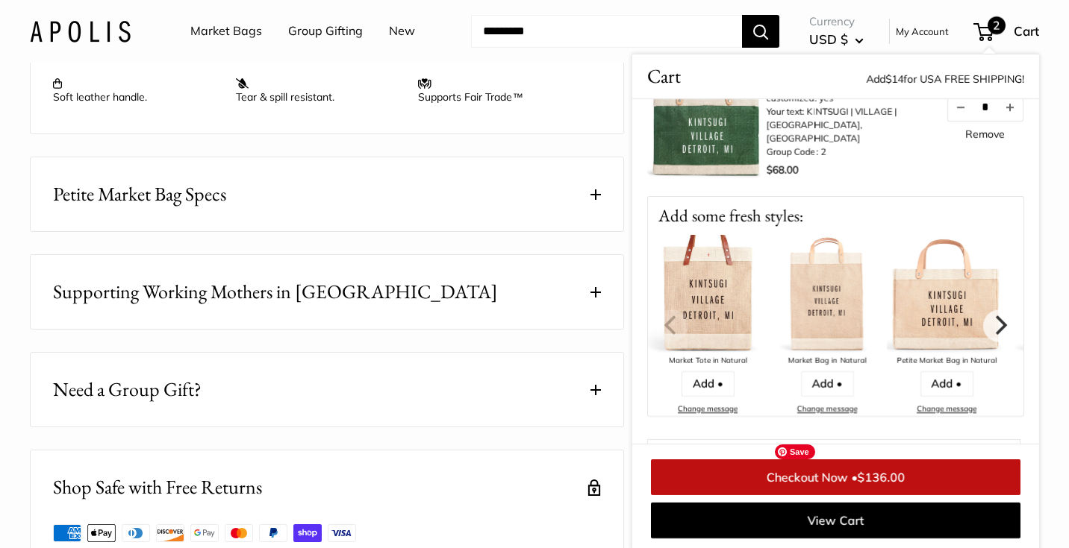
scroll to position [235, 0]
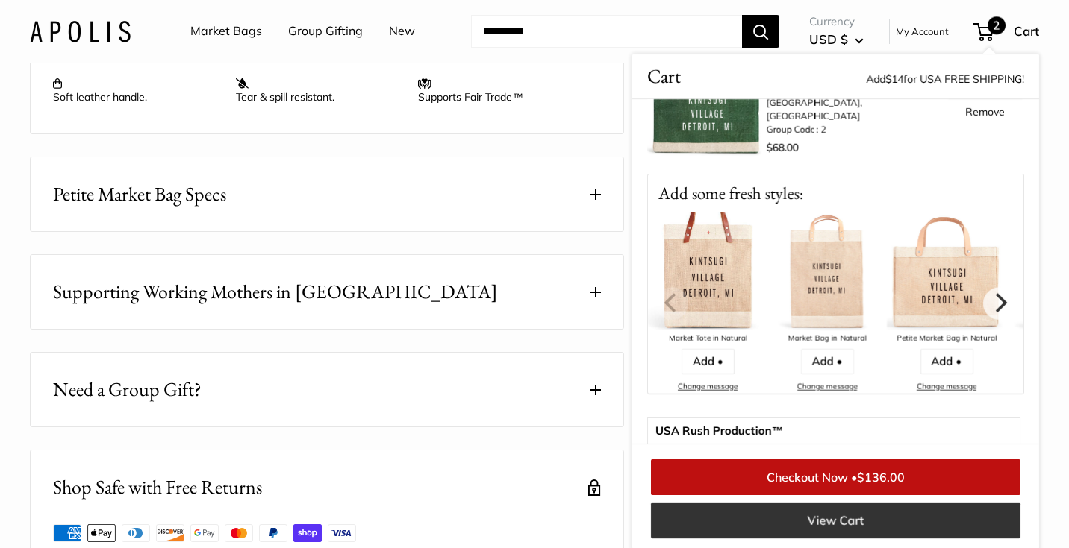
click at [828, 522] on link "View Cart" at bounding box center [835, 521] width 369 height 36
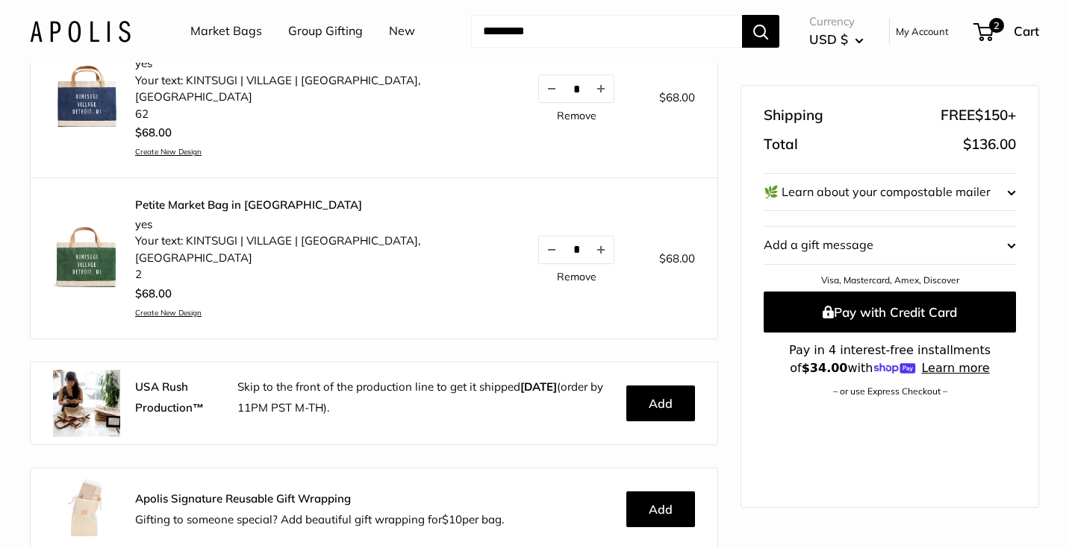
scroll to position [282, 0]
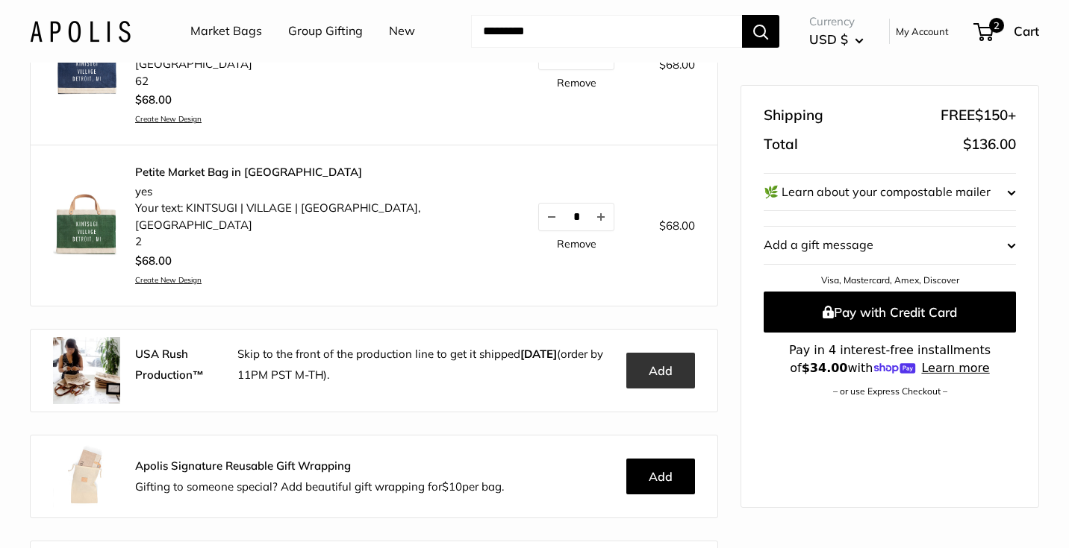
click at [654, 353] on button "Add" at bounding box center [660, 371] width 69 height 36
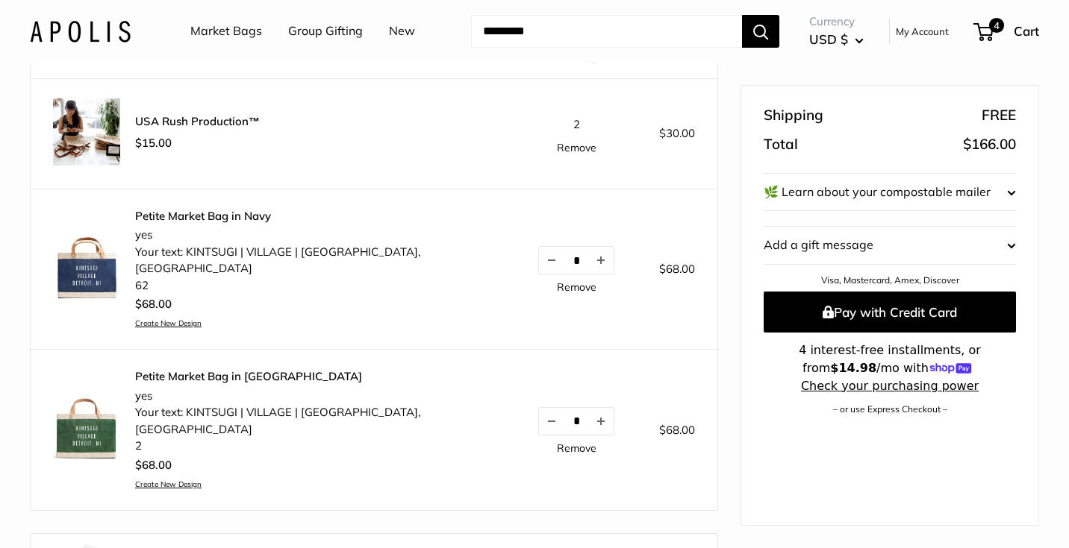
scroll to position [78, 0]
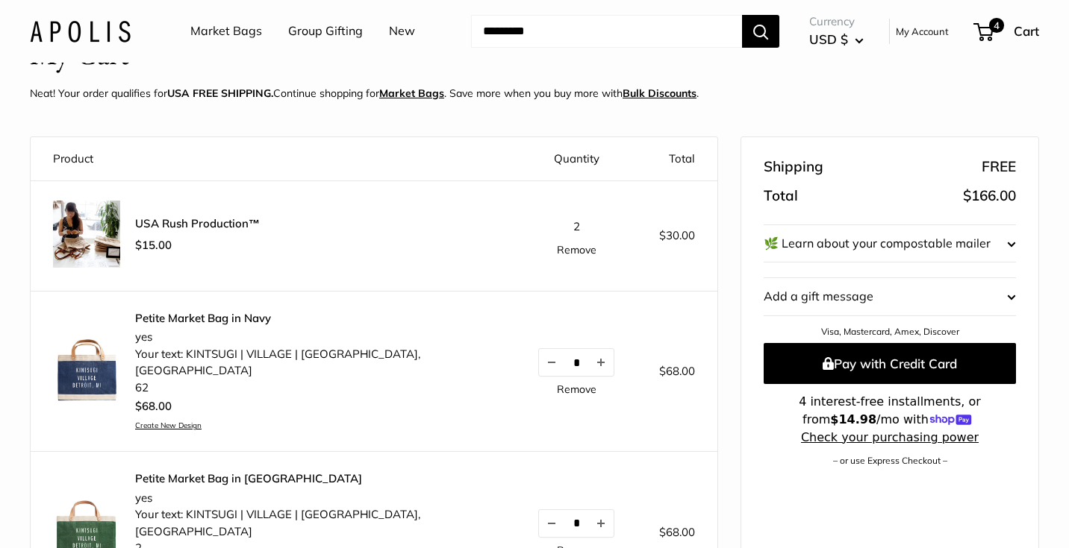
click at [557, 251] on link "Remove" at bounding box center [577, 250] width 40 height 10
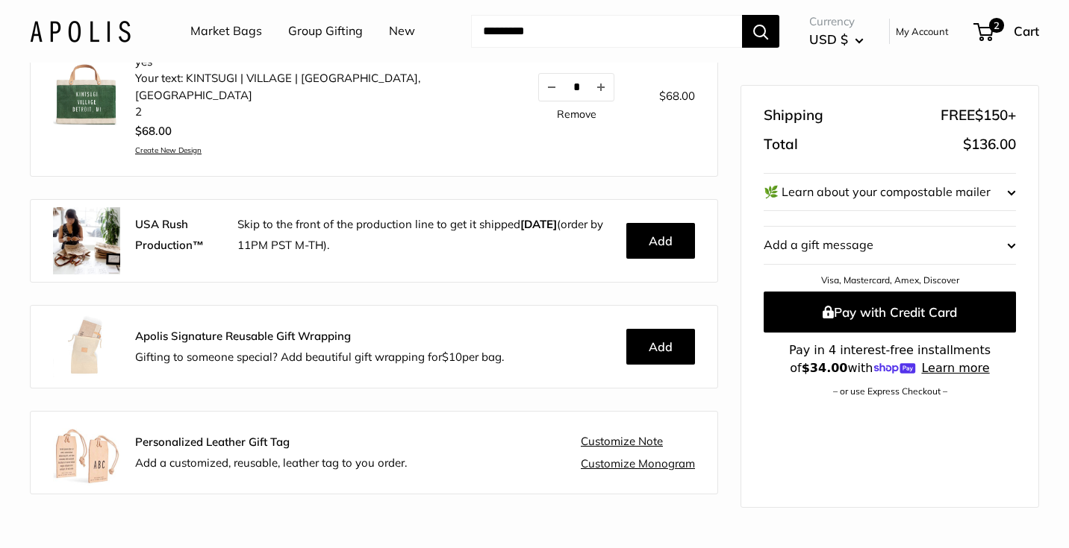
scroll to position [411, 0]
click at [665, 224] on button "Add" at bounding box center [660, 242] width 69 height 36
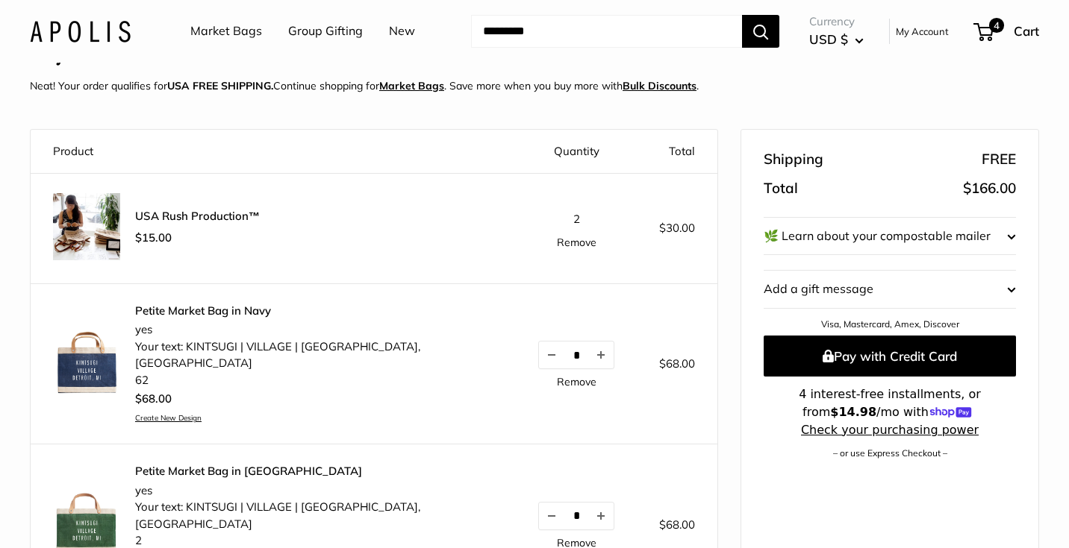
scroll to position [0, 0]
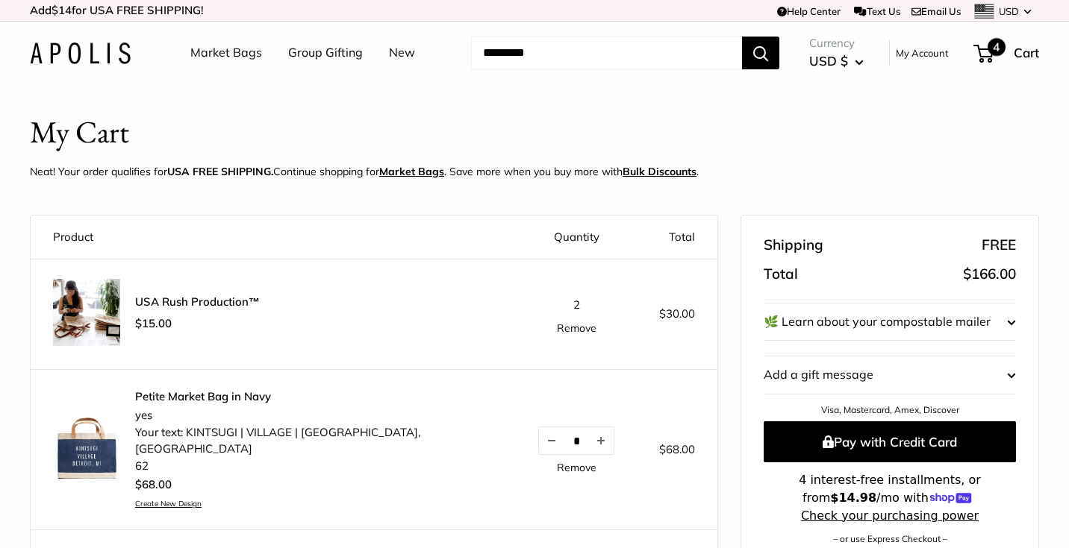
click at [1025, 58] on span "Cart" at bounding box center [1025, 53] width 25 height 16
